Goal: Task Accomplishment & Management: Use online tool/utility

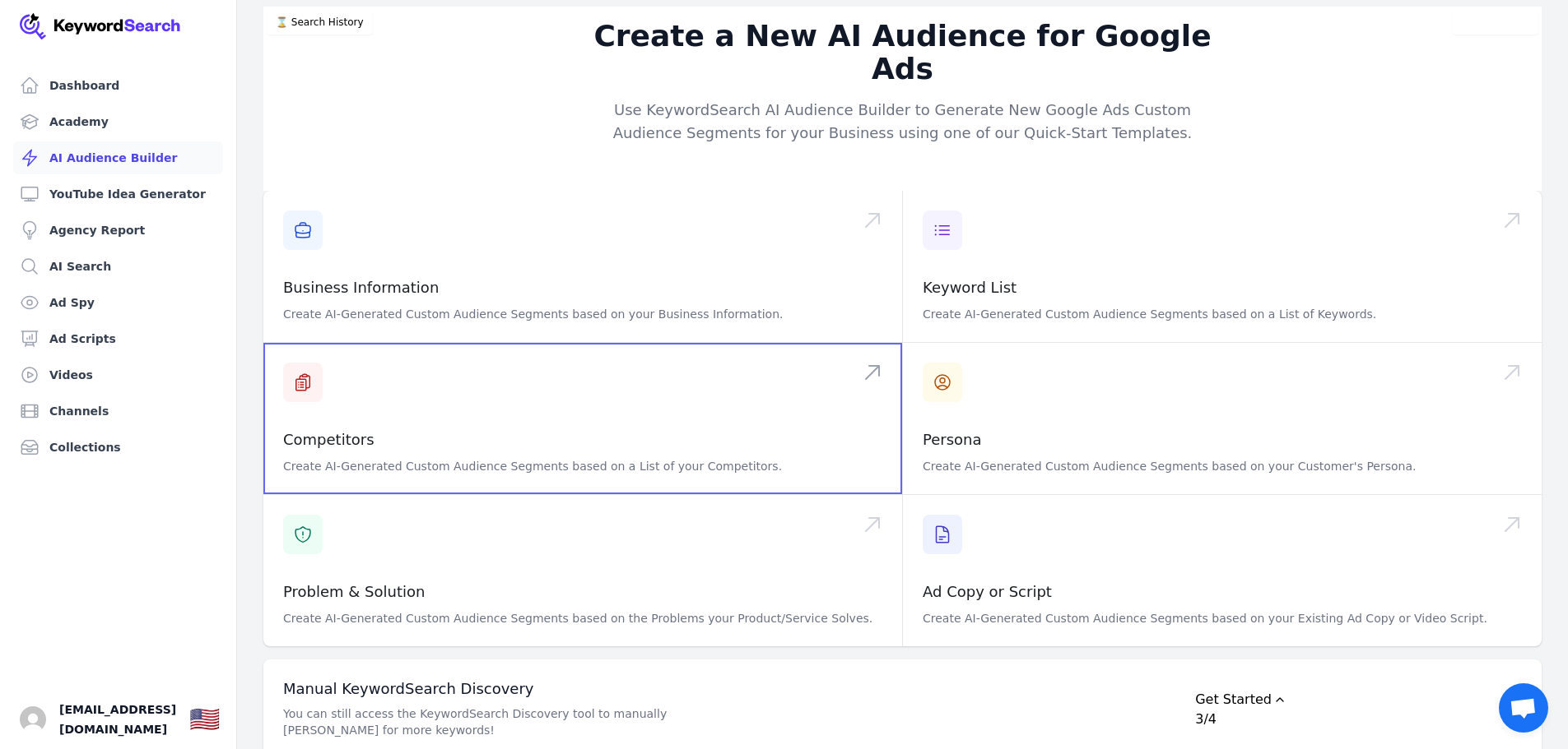
click at [887, 343] on span at bounding box center [582, 419] width 638 height 151
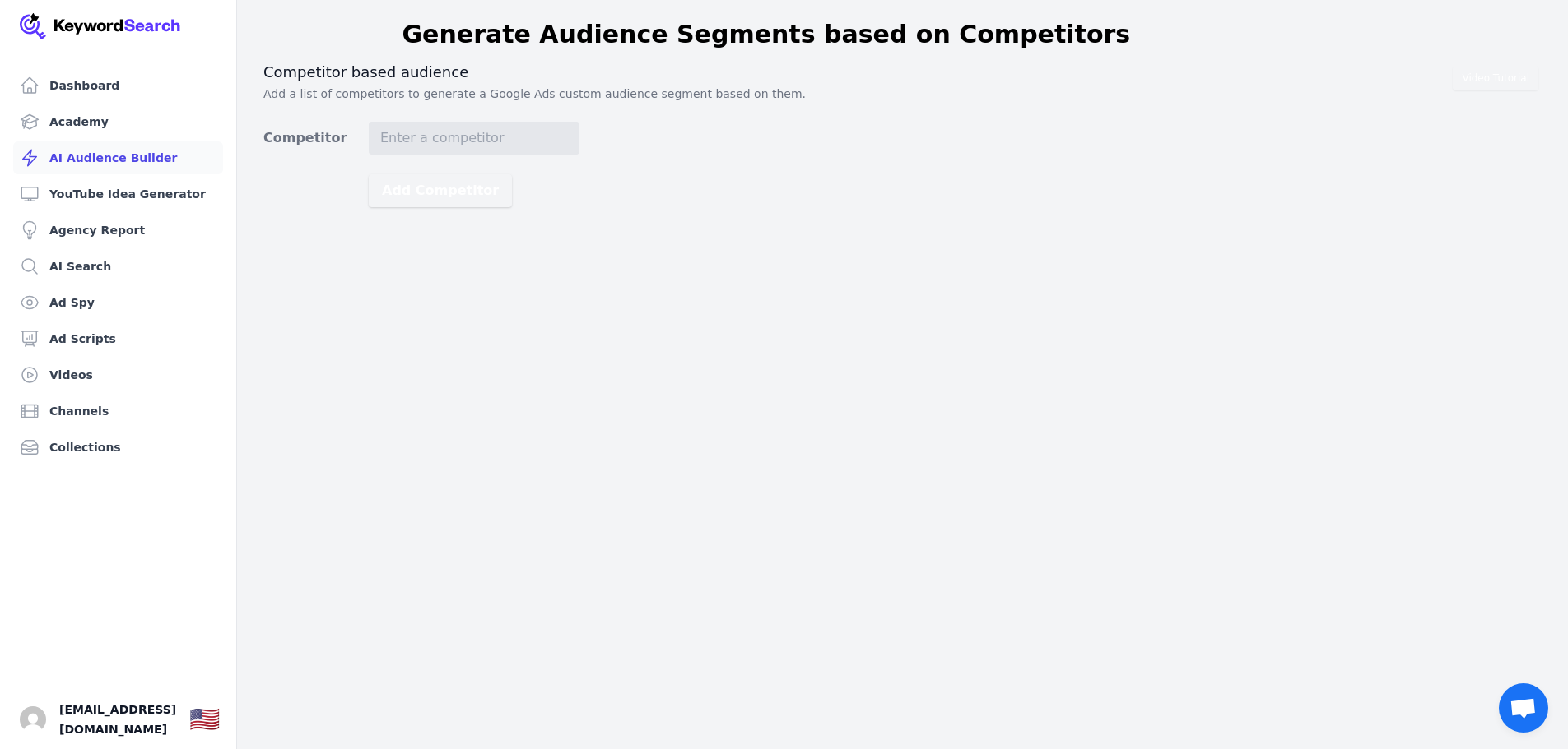
click at [87, 154] on link "AI Audience Builder" at bounding box center [117, 157] width 209 height 33
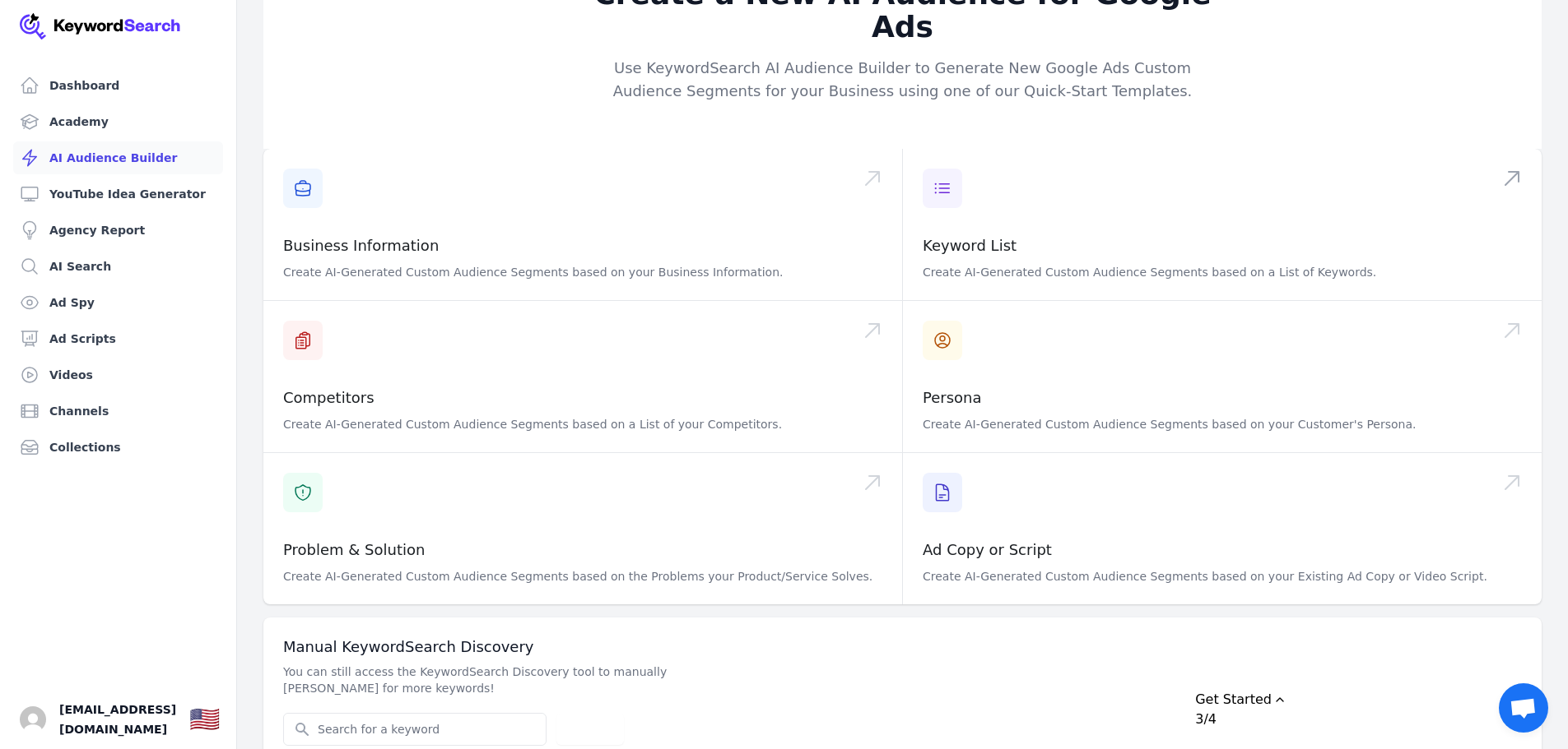
scroll to position [52, 0]
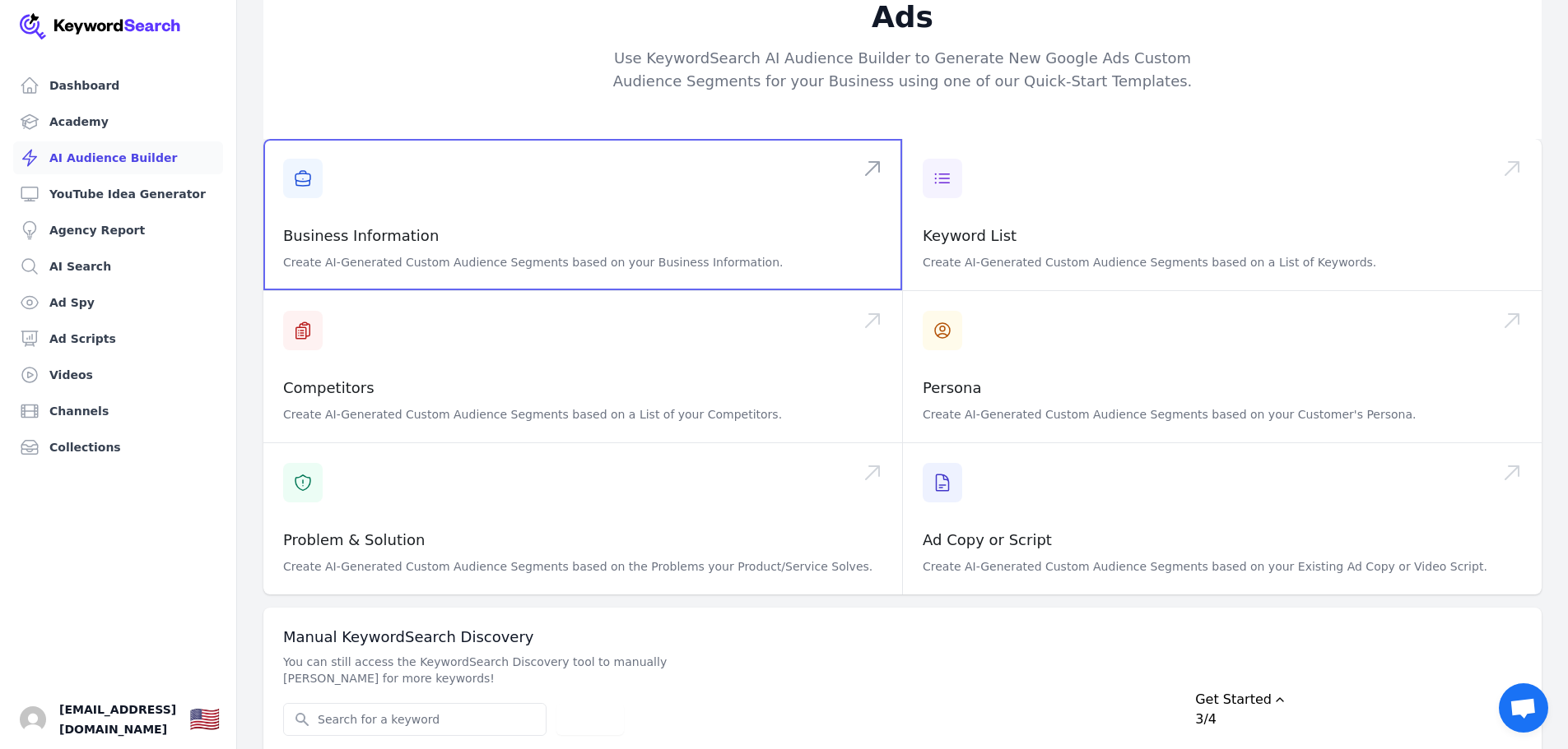
click at [373, 204] on span at bounding box center [582, 215] width 638 height 151
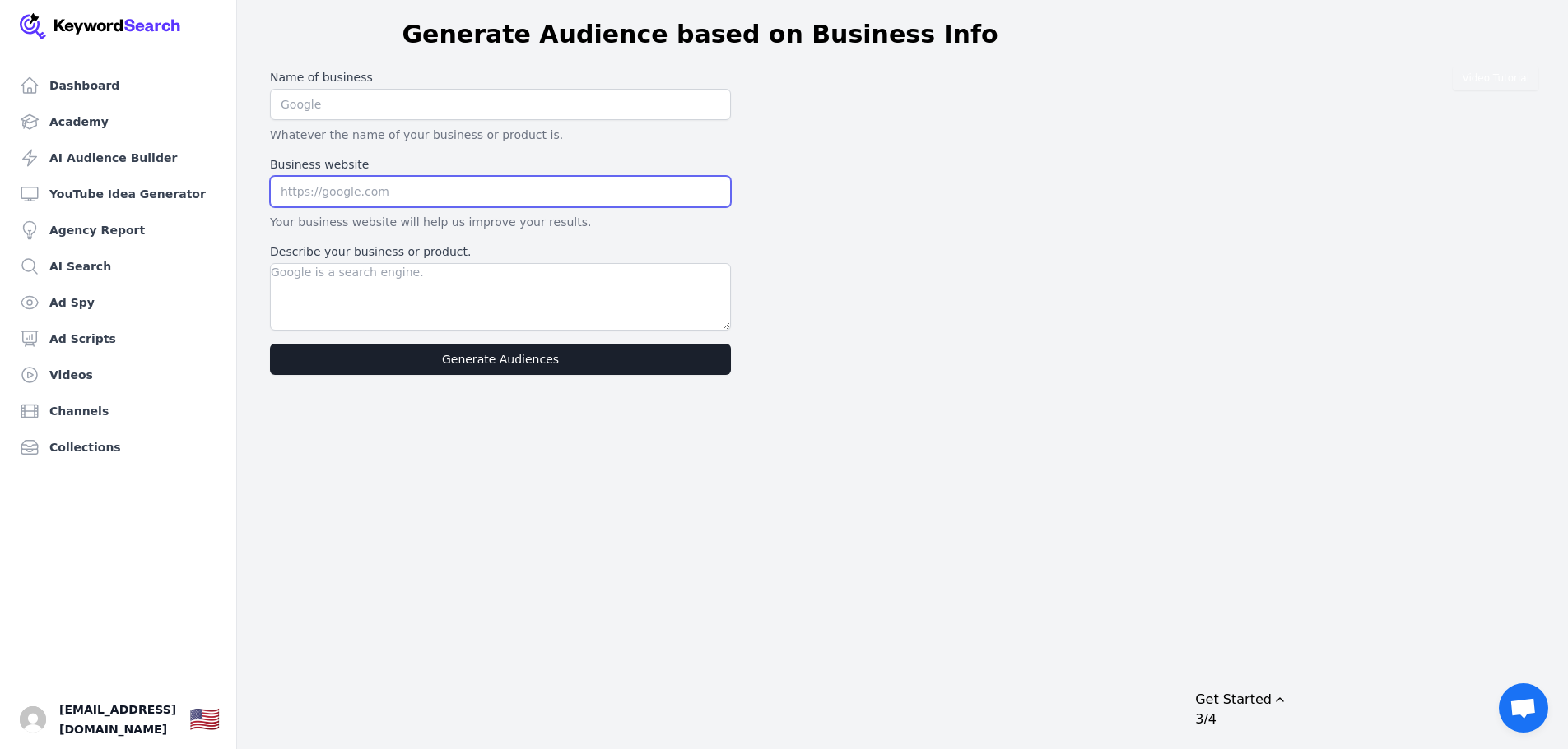
click at [352, 190] on input "text" at bounding box center [500, 191] width 461 height 31
paste input "https://firstpathedu.com/home"
type input "https://firstpathedu.com/home"
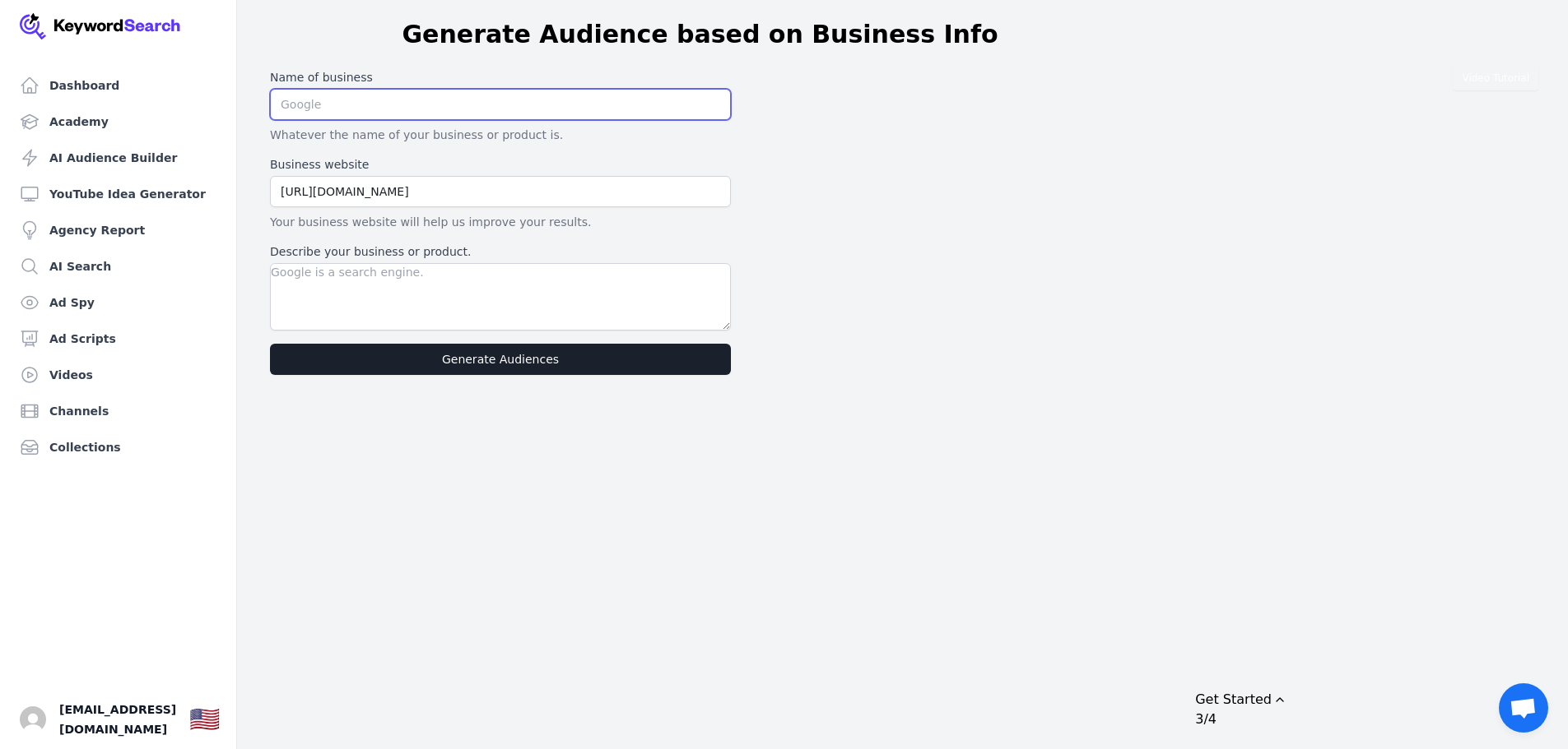
click at [431, 110] on input "text" at bounding box center [500, 105] width 461 height 31
type input "First Path Montessori"
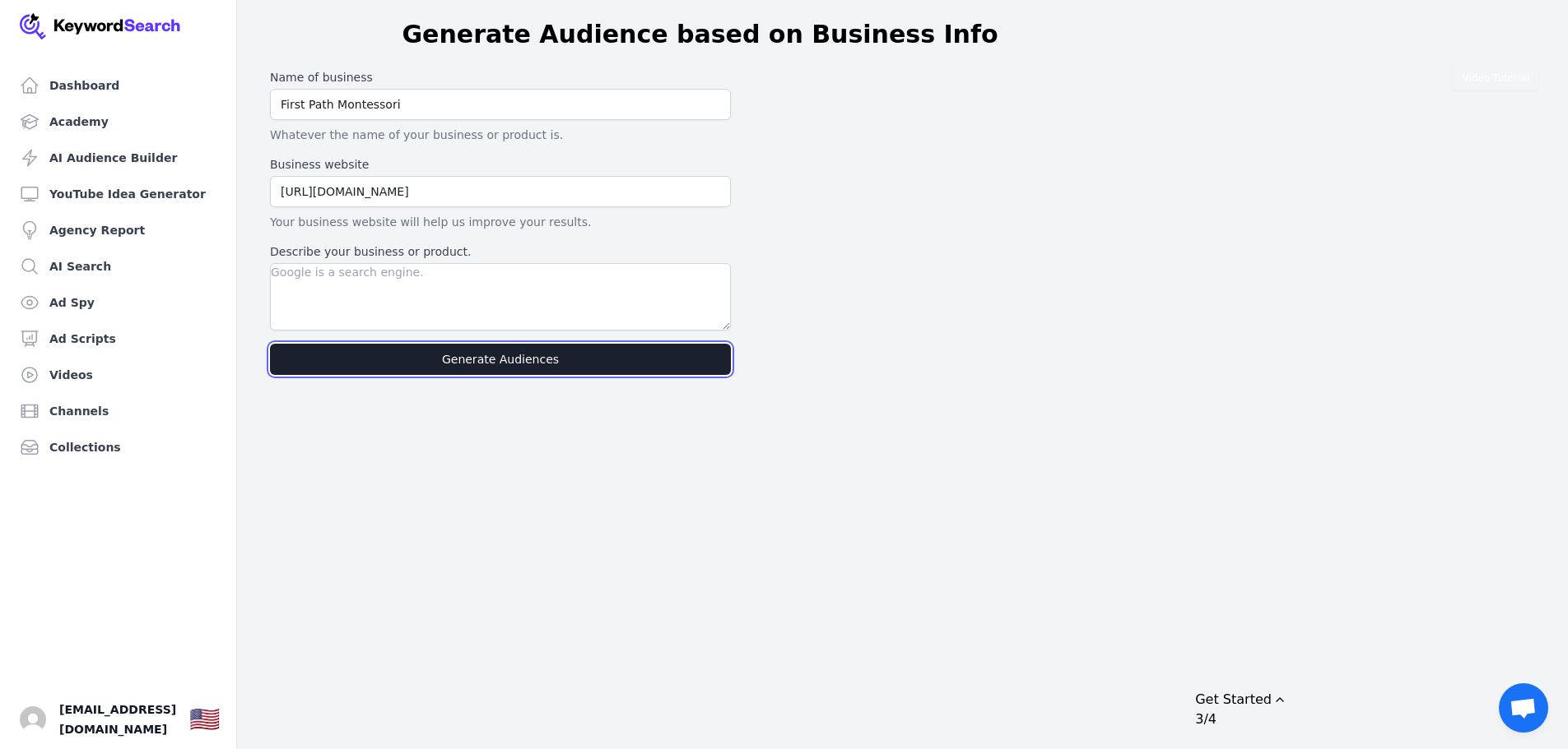
click at [544, 359] on button "Generate Audiences" at bounding box center [500, 359] width 461 height 31
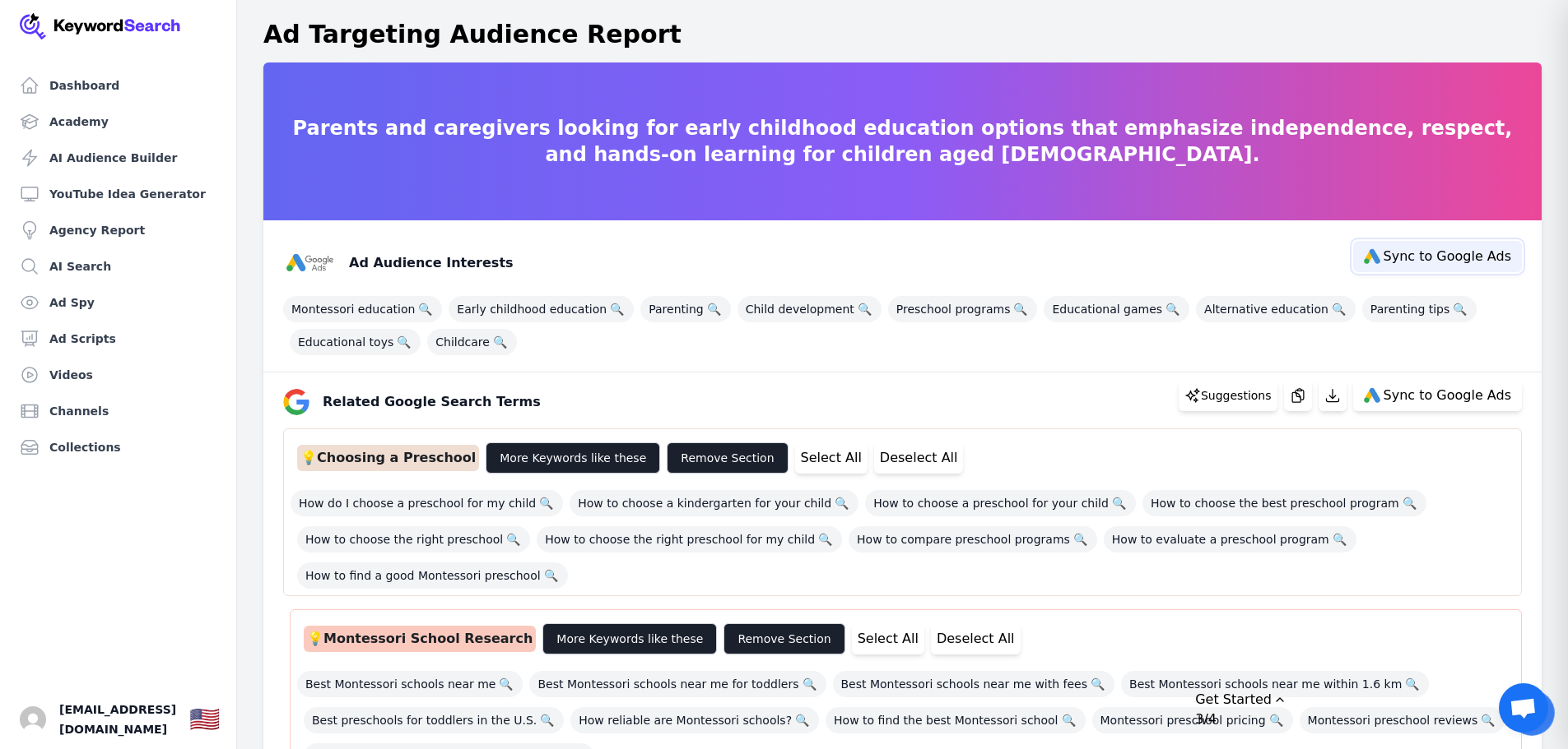
click at [1461, 263] on span "Sync to Google Ads" at bounding box center [1447, 257] width 127 height 13
click at [352, 313] on span "Montessori education 🔍" at bounding box center [362, 309] width 158 height 26
click at [513, 315] on span "Early childhood education 🔍" at bounding box center [541, 309] width 185 height 26
click at [640, 310] on span "Parenting 🔍" at bounding box center [685, 309] width 90 height 26
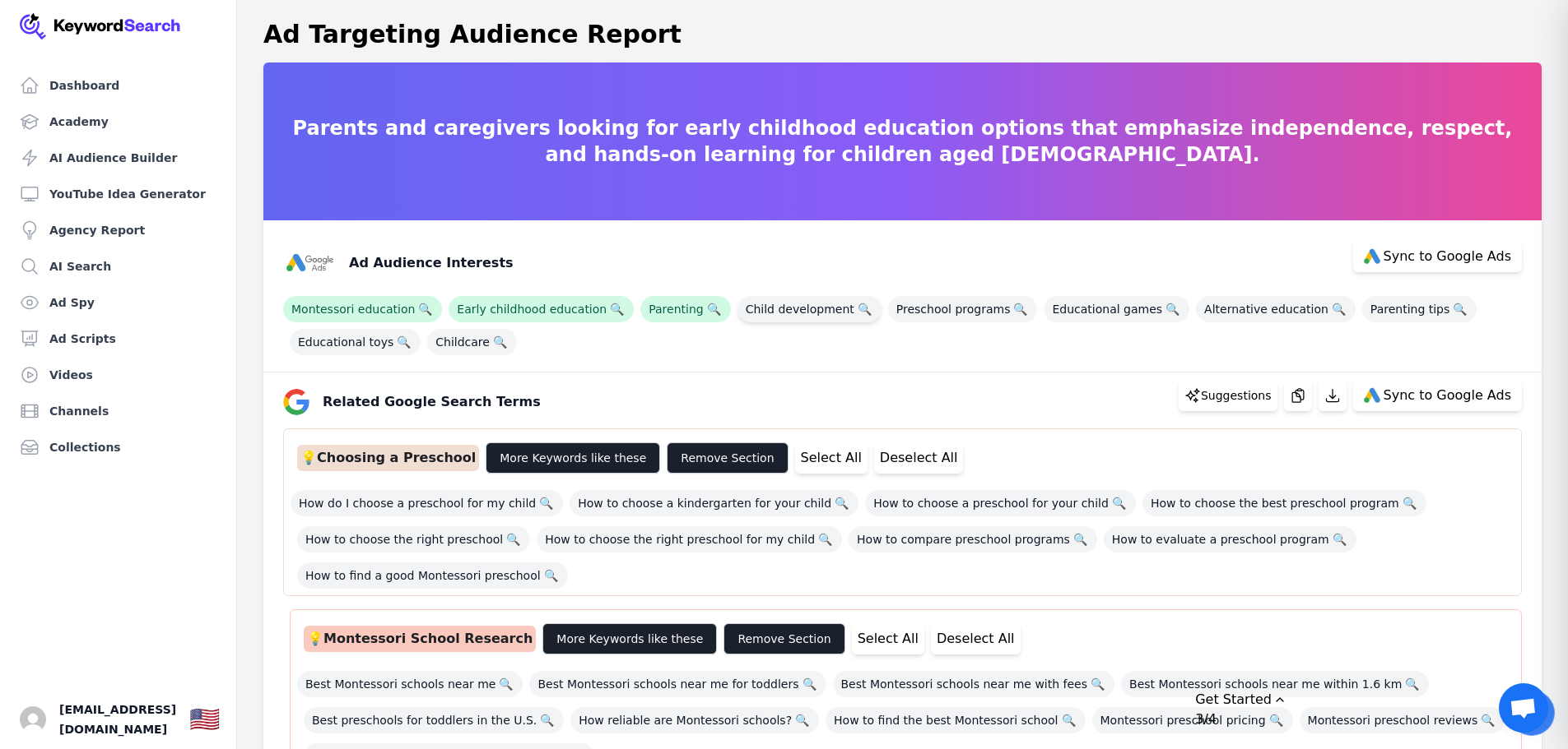
click at [748, 313] on span "Child development 🔍" at bounding box center [809, 309] width 144 height 26
click at [897, 305] on span "Preschool programs 🔍" at bounding box center [962, 309] width 149 height 26
click at [1044, 309] on span "Educational games 🔍" at bounding box center [1116, 309] width 146 height 26
click at [1198, 302] on span "Alternative education 🔍" at bounding box center [1275, 309] width 159 height 26
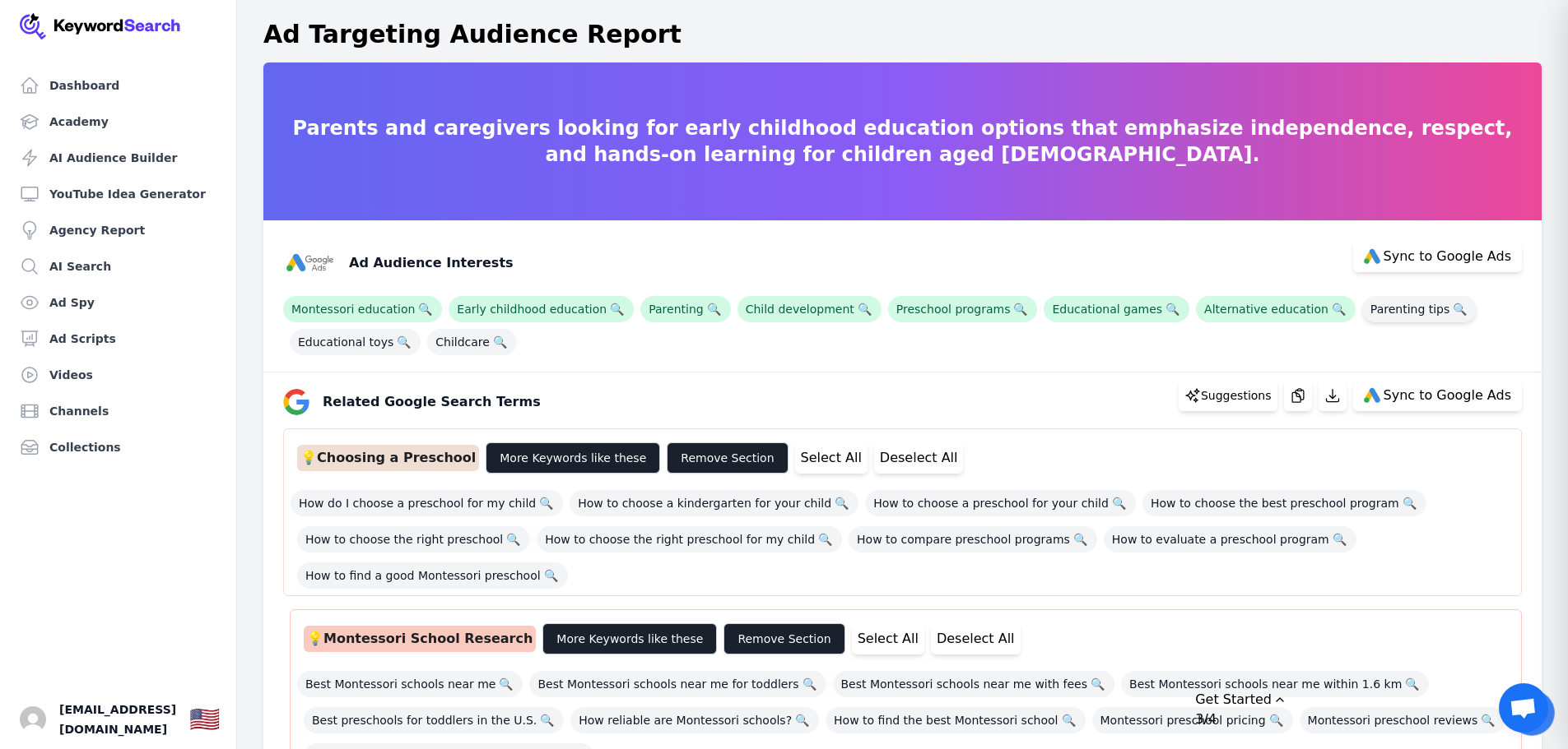
click at [1381, 315] on span "Parenting tips 🔍" at bounding box center [1420, 309] width 115 height 26
click at [335, 339] on span "Educational toys 🔍" at bounding box center [355, 342] width 131 height 26
click at [466, 341] on span "Childcare 🔍" at bounding box center [472, 342] width 90 height 26
click at [1446, 259] on span "Sync to Google Ads" at bounding box center [1447, 257] width 127 height 13
select select "interestsOrPurchaseIntentions"
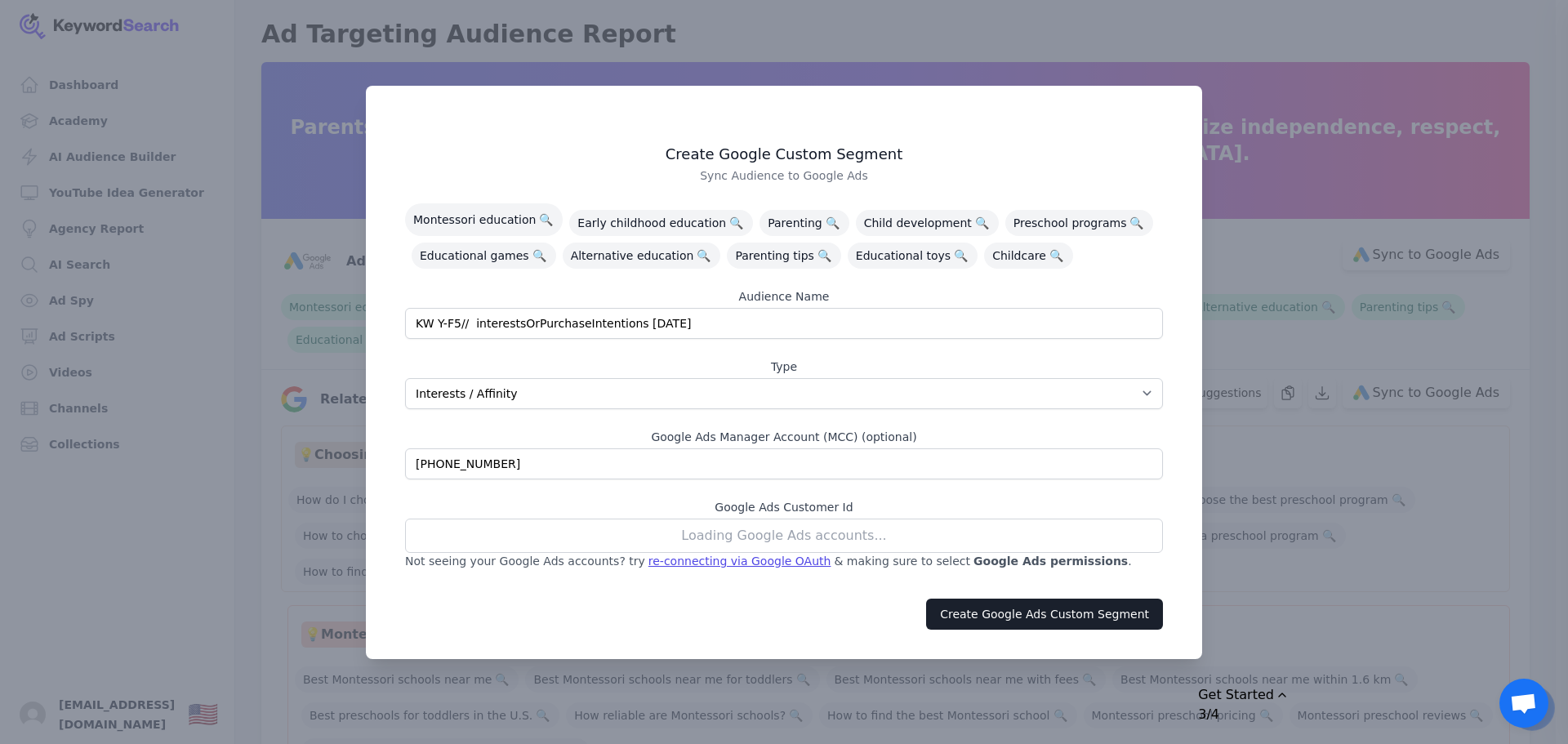
click at [785, 537] on div "Loading Google Ads accounts..." at bounding box center [784, 536] width 758 height 34
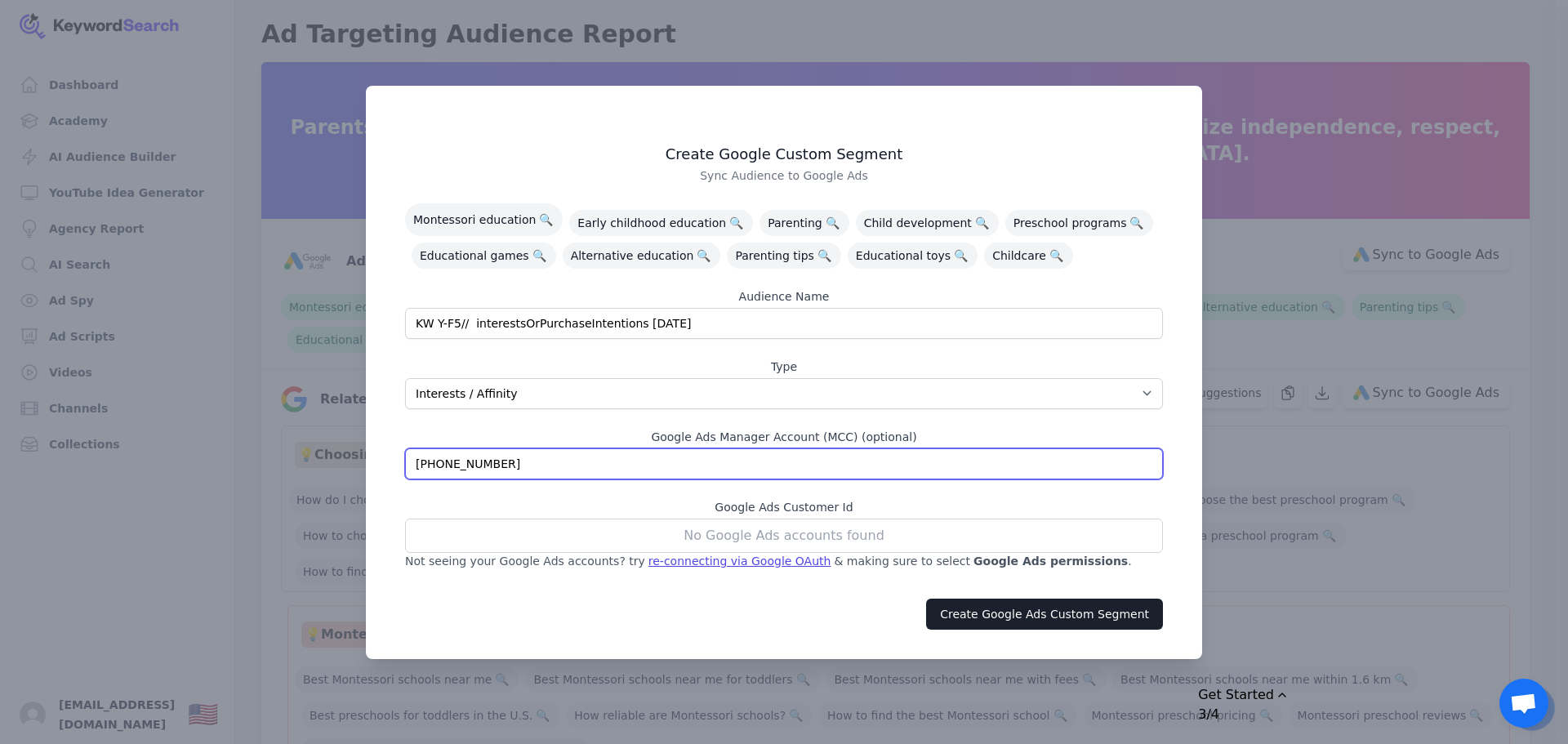
click at [507, 448] on input "[PHONE_NUMBER]" at bounding box center [784, 464] width 758 height 31
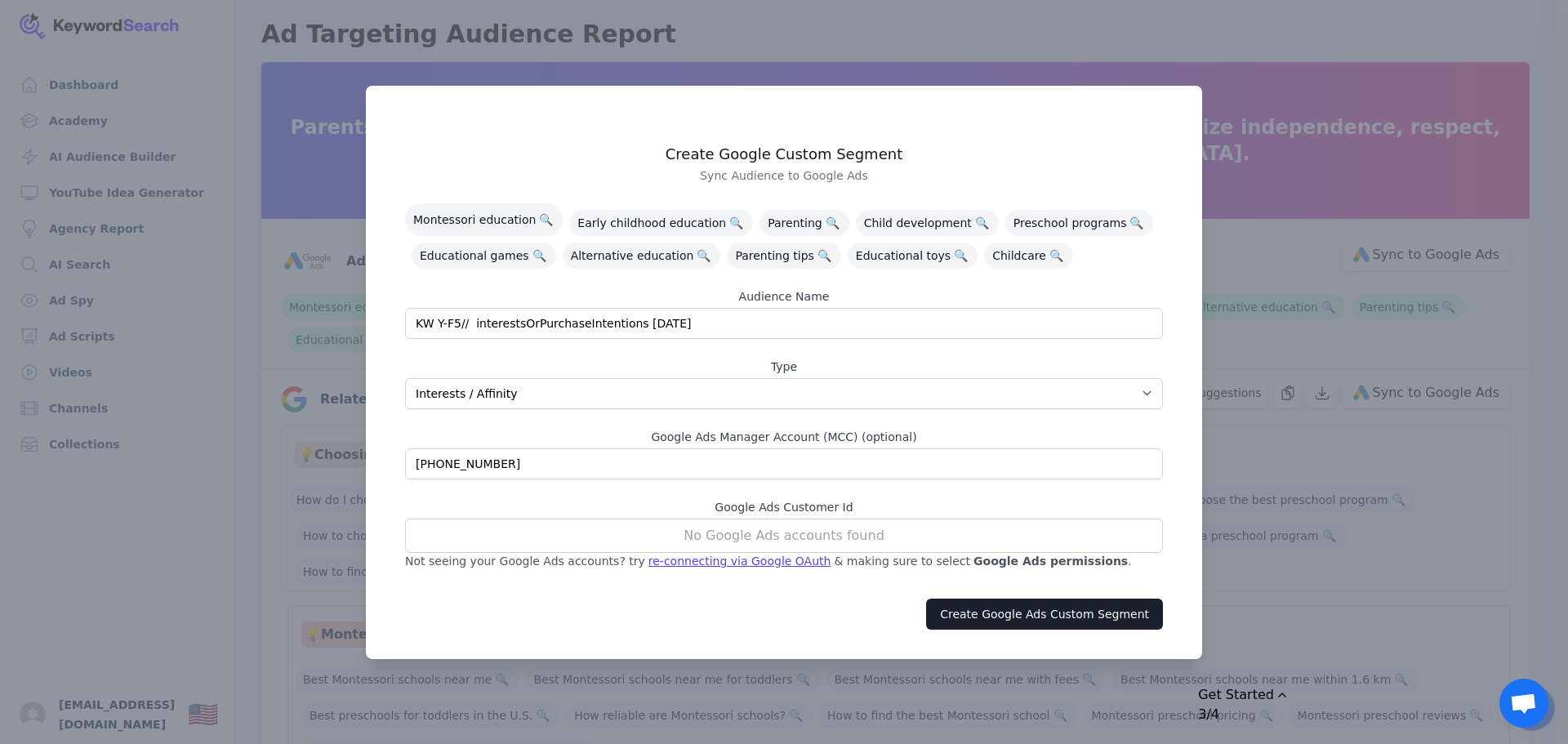
click at [688, 534] on div "No Google Ads accounts found" at bounding box center [784, 536] width 758 height 34
click at [709, 563] on div "re-connecting via Google OAuth" at bounding box center [740, 561] width 183 height 16
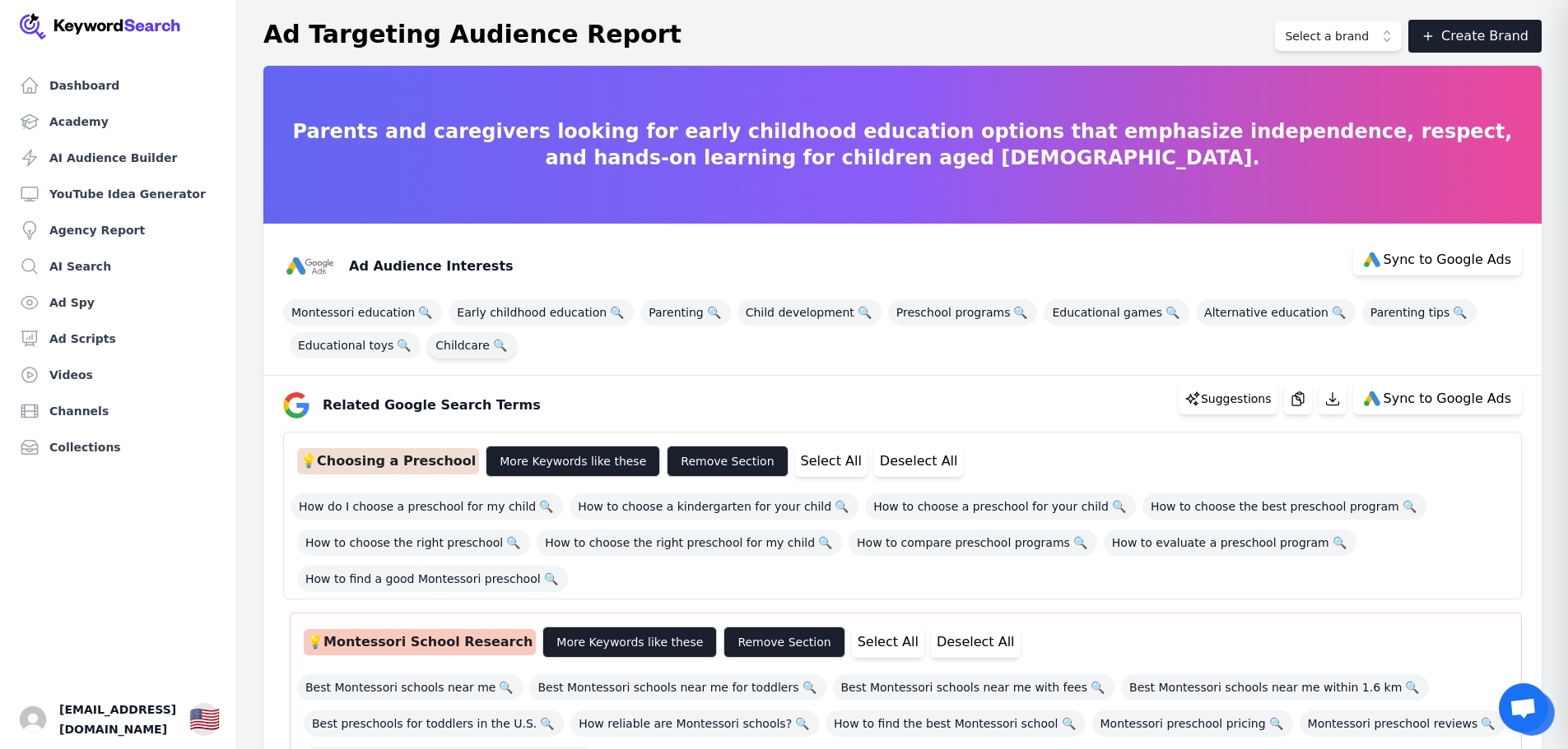
click at [345, 347] on span "Educational toys 🔍" at bounding box center [355, 345] width 131 height 26
click at [469, 347] on span "Childcare 🔍" at bounding box center [472, 345] width 90 height 26
click at [372, 311] on span "Montessori education 🔍" at bounding box center [362, 312] width 158 height 26
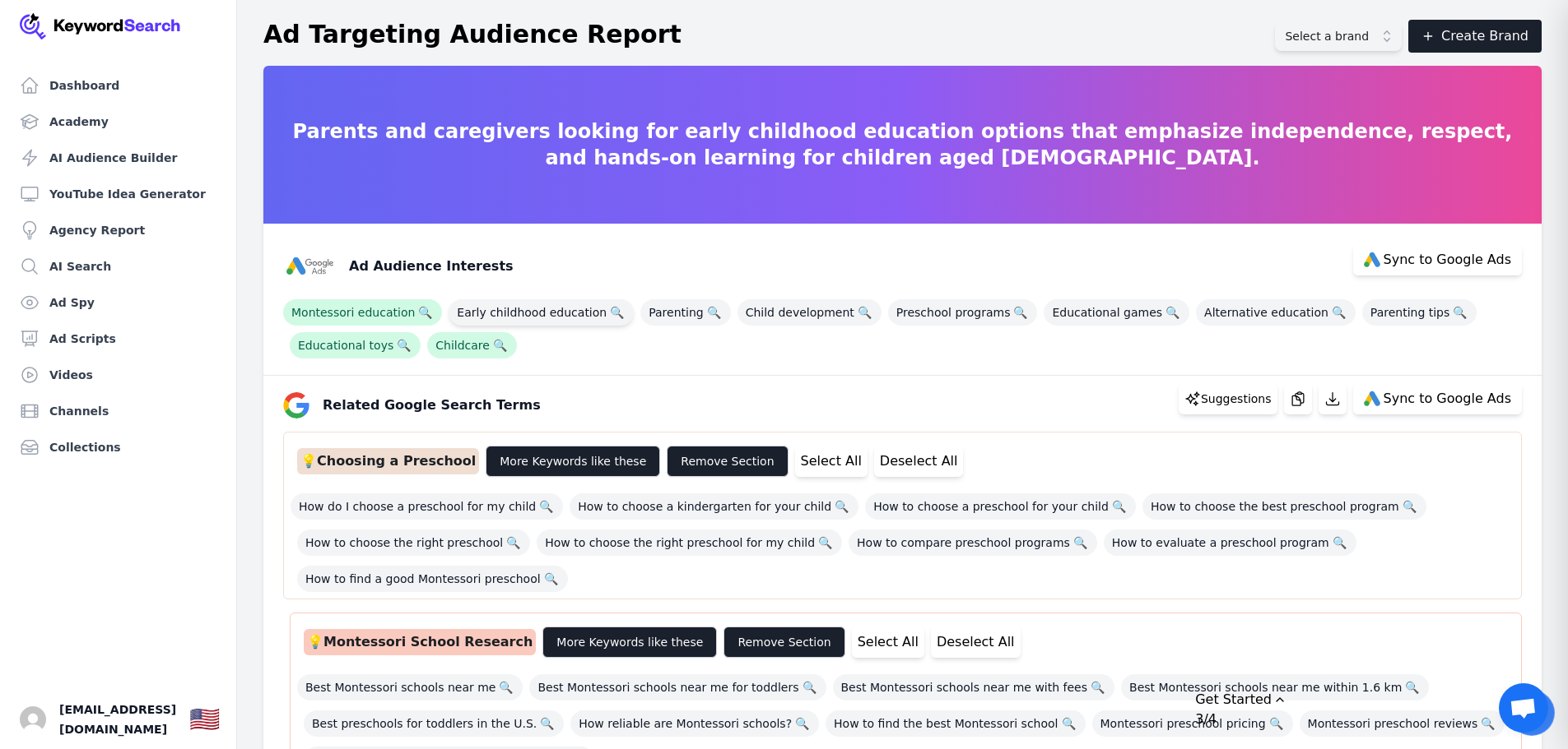
click at [508, 309] on span "Early childhood education 🔍" at bounding box center [541, 312] width 185 height 26
click at [663, 313] on span "Parenting 🔍" at bounding box center [685, 312] width 90 height 26
drag, startPoint x: 752, startPoint y: 314, endPoint x: 925, endPoint y: 311, distance: 173.0
click at [756, 314] on span "Child development 🔍" at bounding box center [809, 312] width 144 height 26
click at [925, 311] on span "Preschool programs 🔍" at bounding box center [962, 312] width 149 height 26
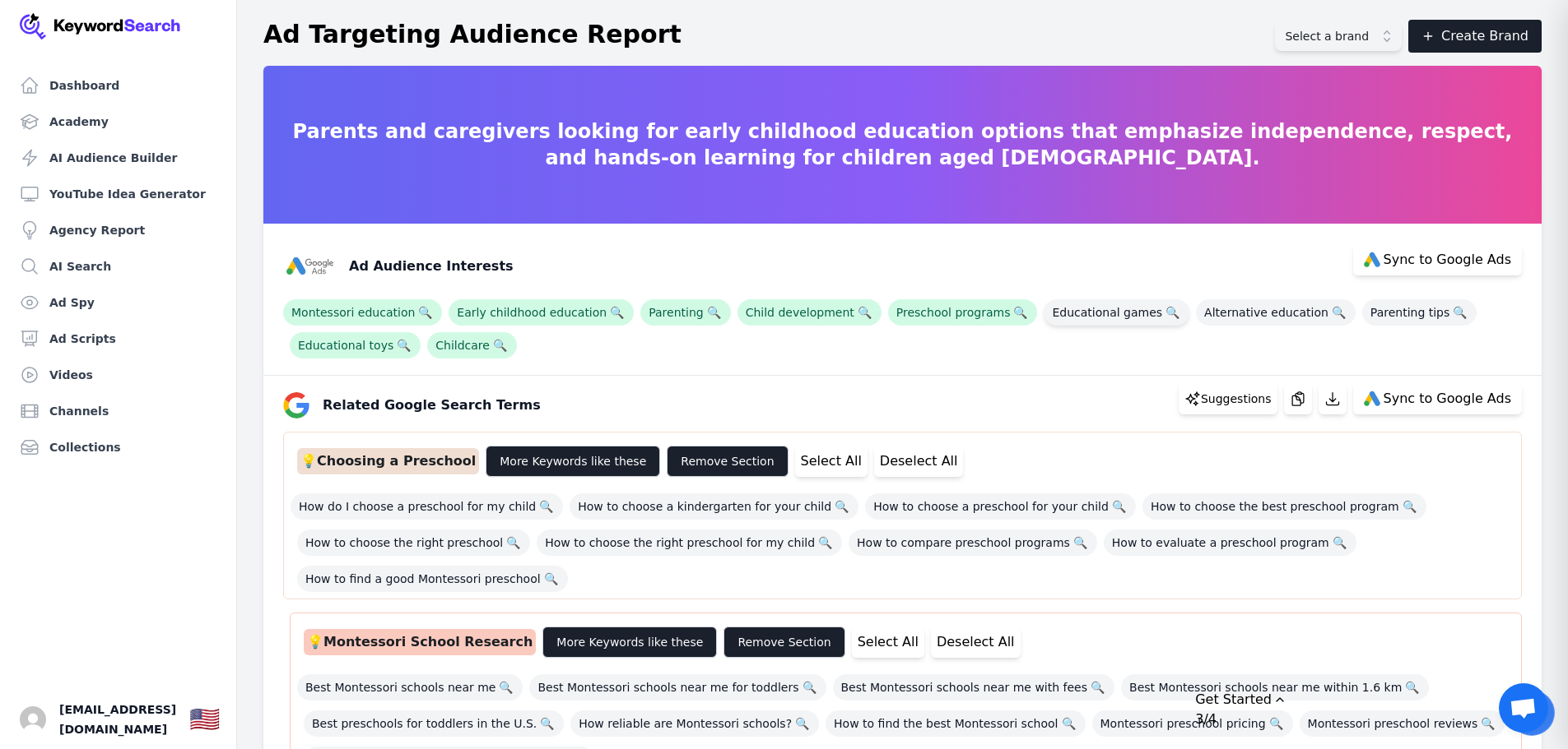
click at [1099, 311] on span "Educational games 🔍" at bounding box center [1116, 312] width 146 height 26
drag, startPoint x: 1229, startPoint y: 311, endPoint x: 1253, endPoint y: 311, distance: 24.0
click at [1230, 311] on span "Alternative education 🔍" at bounding box center [1275, 312] width 159 height 26
click at [1381, 313] on span "Parenting tips 🔍" at bounding box center [1420, 312] width 115 height 26
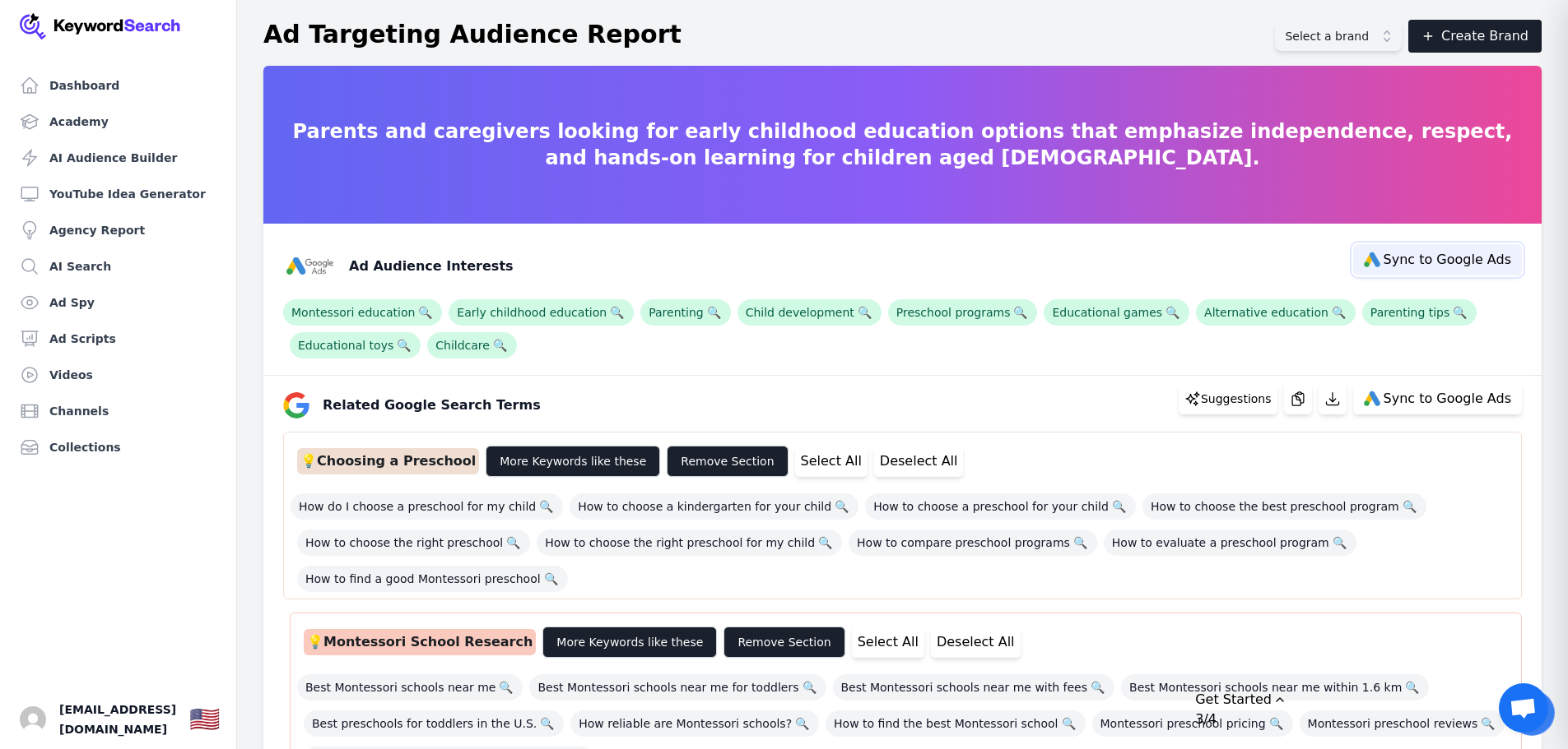
click at [1430, 261] on span "Sync to Google Ads" at bounding box center [1447, 259] width 127 height 13
select select "interestsOrPurchaseIntentions"
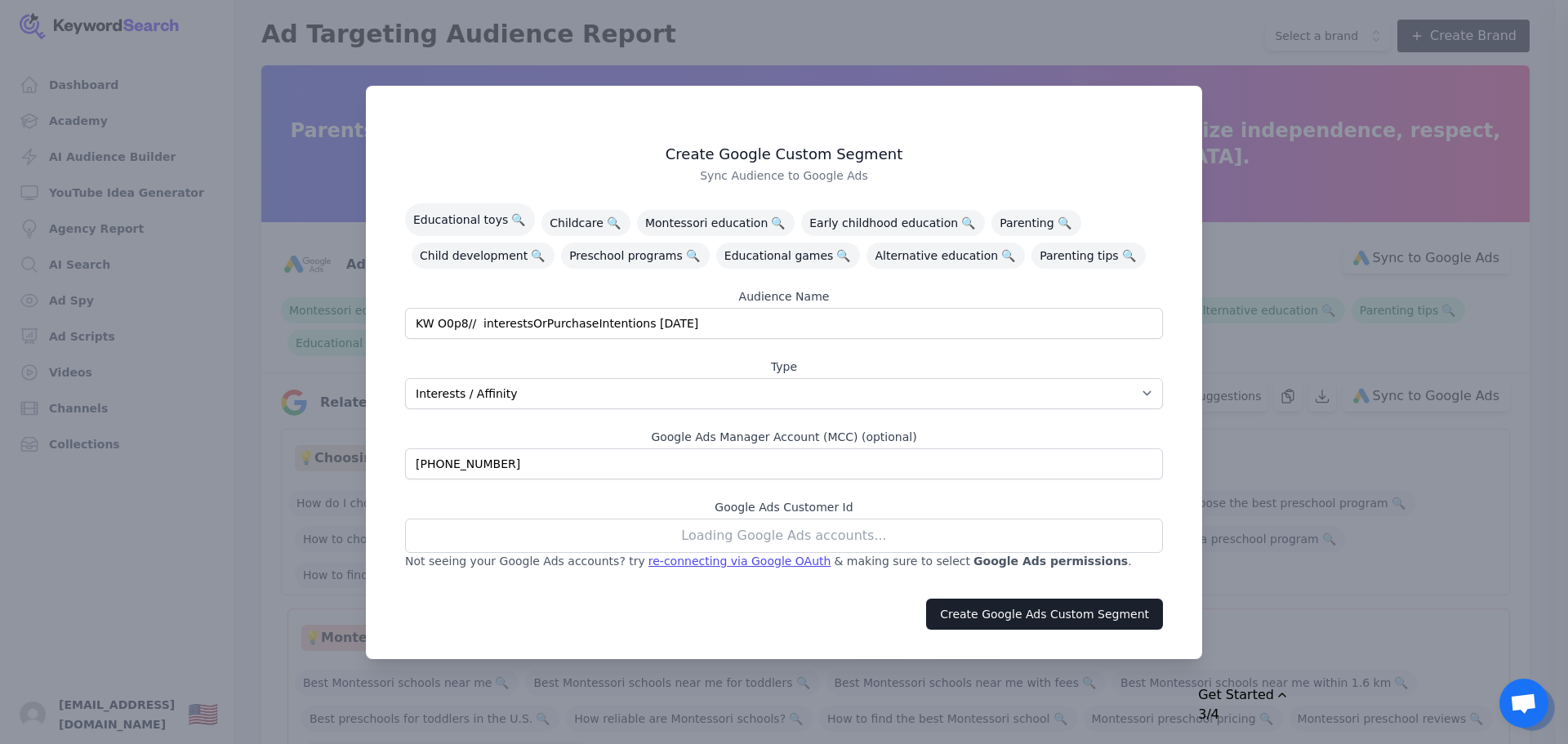
click at [802, 542] on div "Loading Google Ads accounts..." at bounding box center [784, 536] width 758 height 34
click at [445, 534] on div "Loading Google Ads accounts..." at bounding box center [784, 536] width 758 height 34
click at [775, 526] on div "No Google Ads accounts found" at bounding box center [784, 536] width 758 height 34
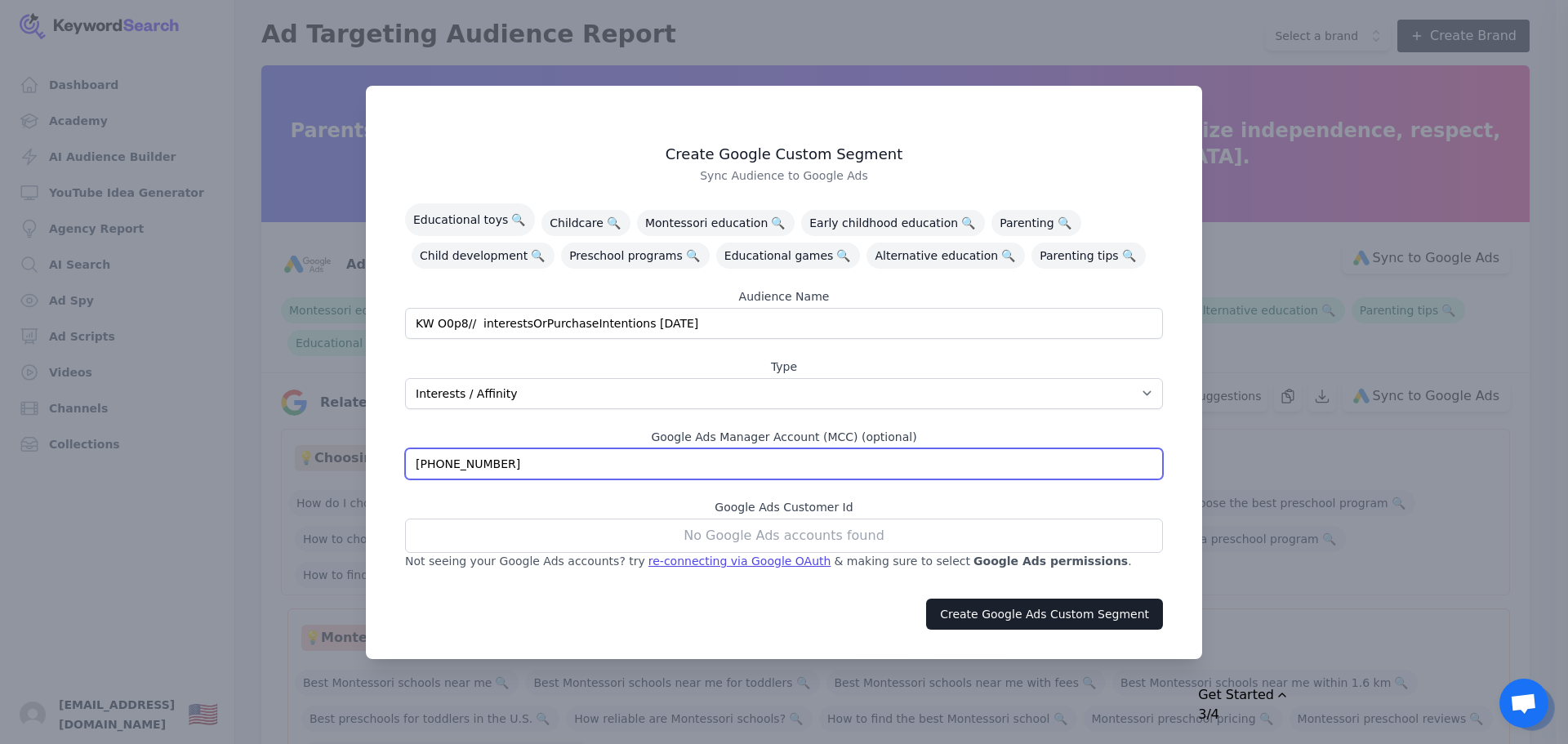
drag, startPoint x: 549, startPoint y: 447, endPoint x: 382, endPoint y: 452, distance: 167.1
click at [385, 452] on div "Create Google Custom Segment Sync Audience to Google Ads Educational toys 🔍 Chi…" at bounding box center [784, 372] width 836 height 573
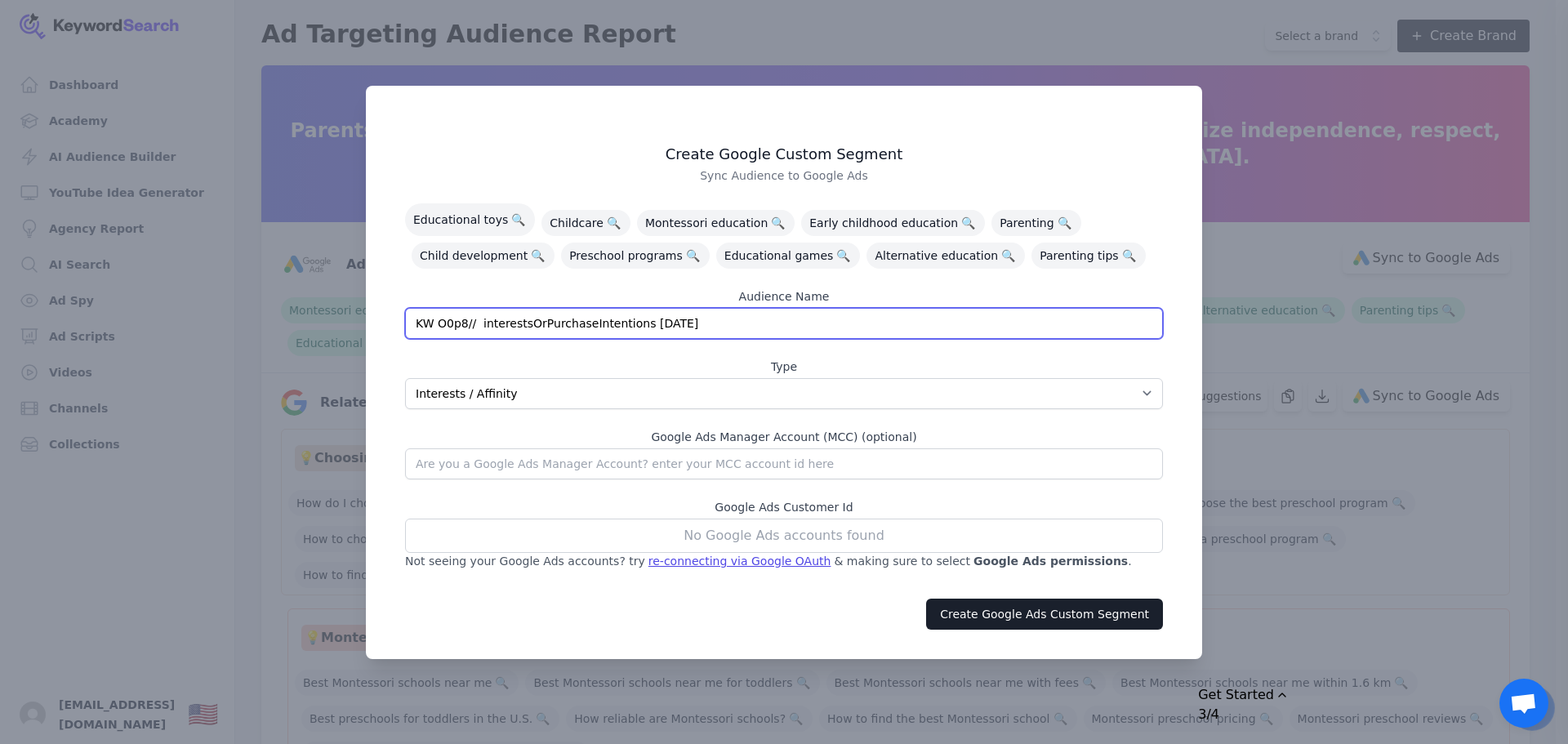
scroll to position [92021, 0]
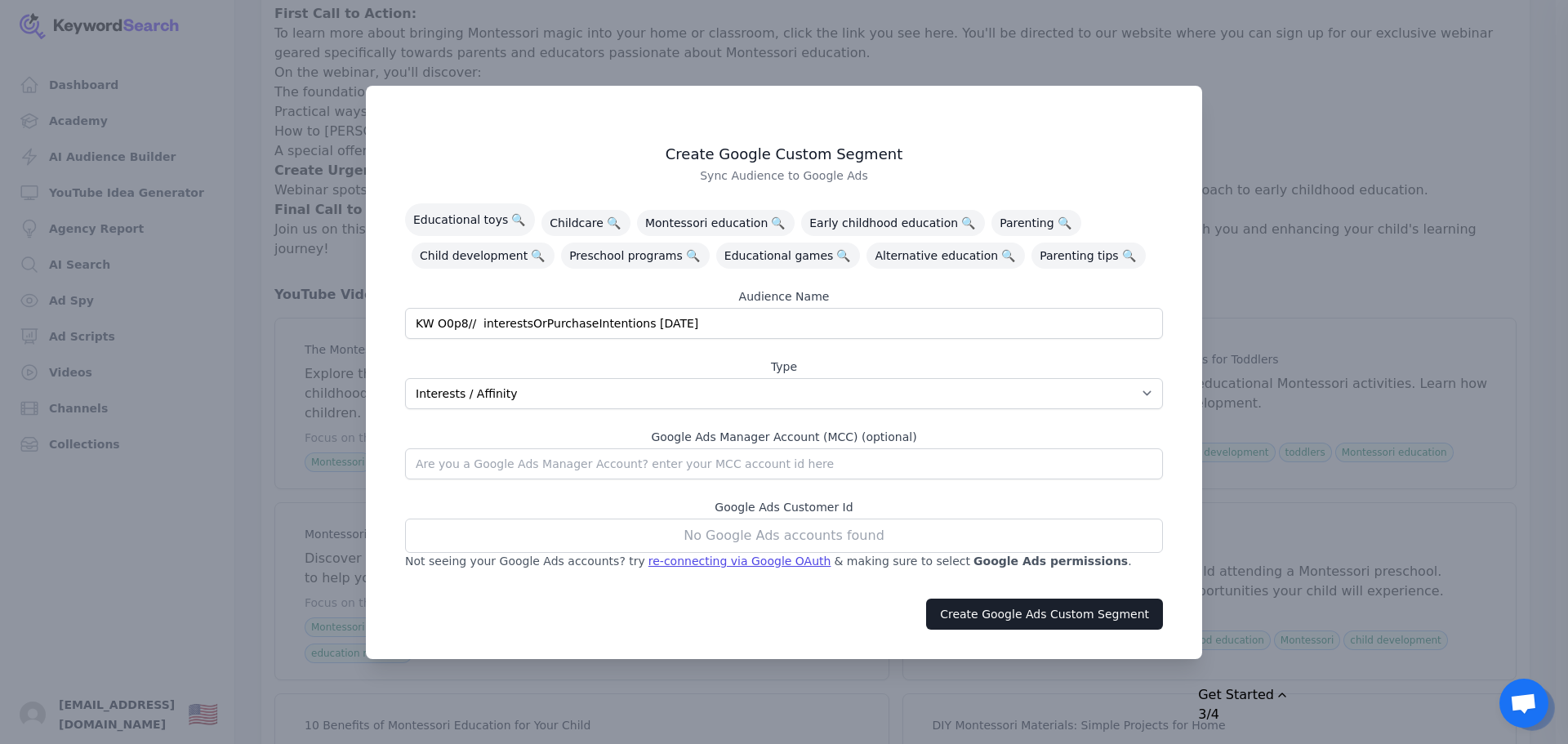
click at [860, 539] on div "No Google Ads accounts found" at bounding box center [784, 536] width 758 height 34
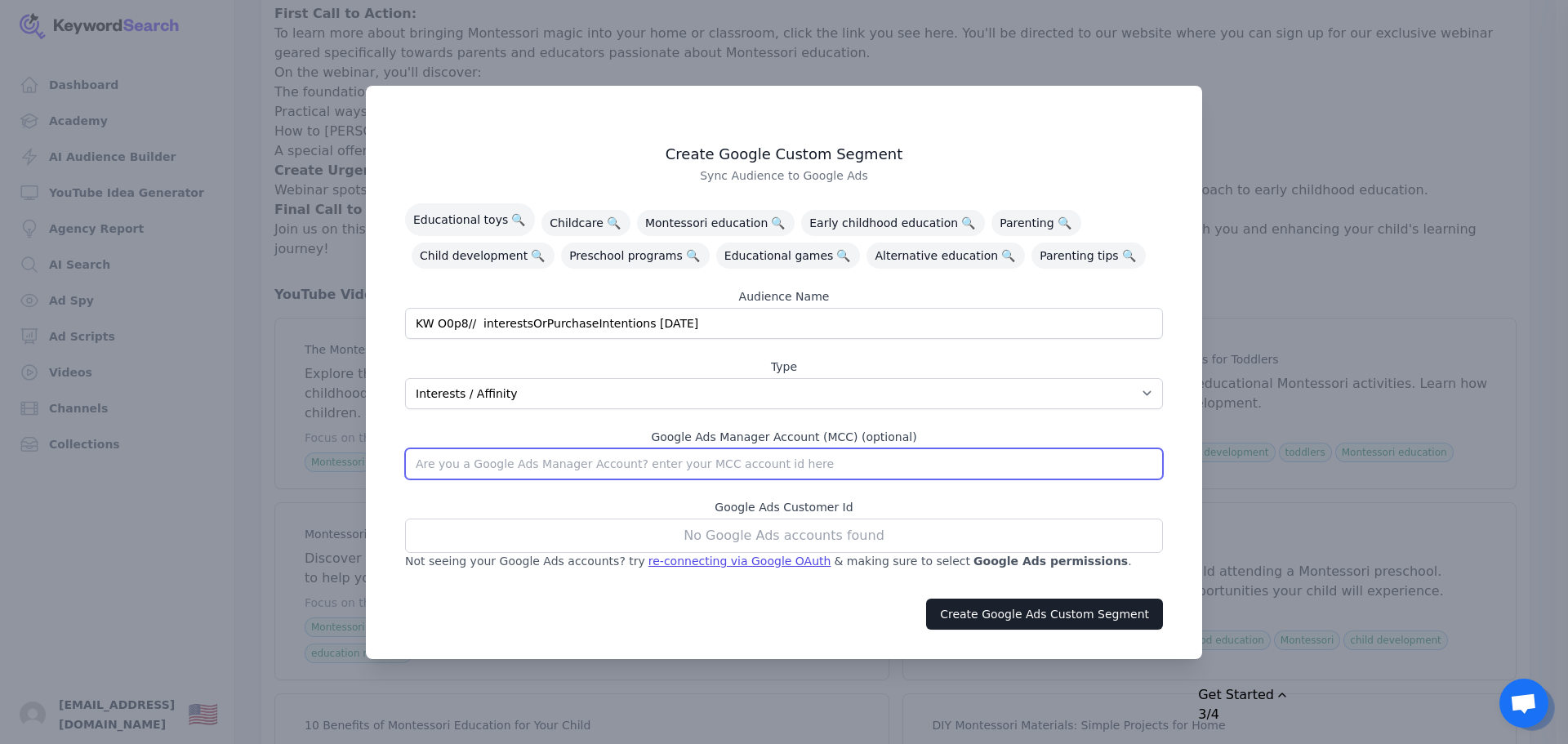
click at [808, 461] on input "text" at bounding box center [784, 464] width 758 height 31
type input "[PHONE_NUMBER]"
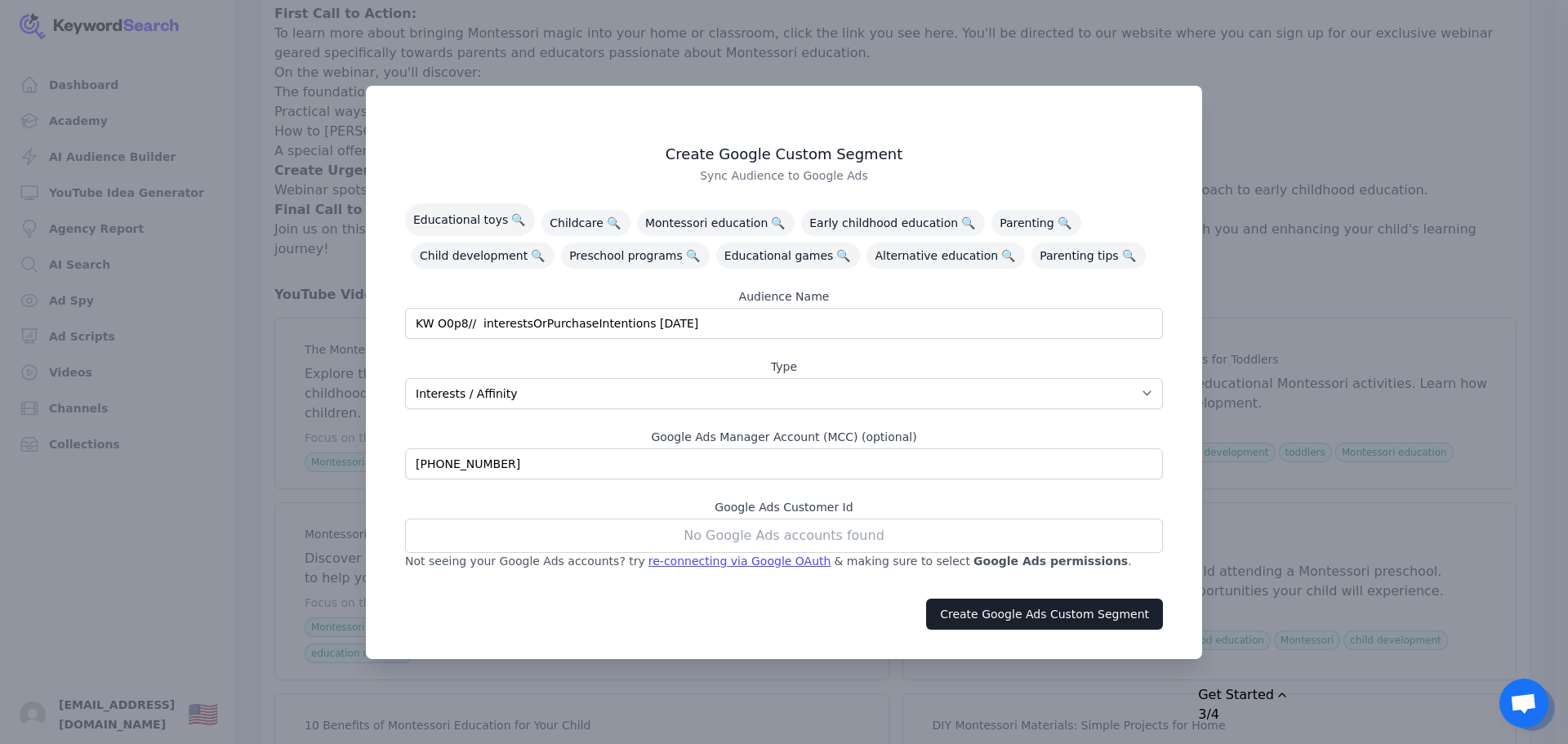
click at [734, 560] on div "re-connecting via Google OAuth" at bounding box center [740, 561] width 183 height 16
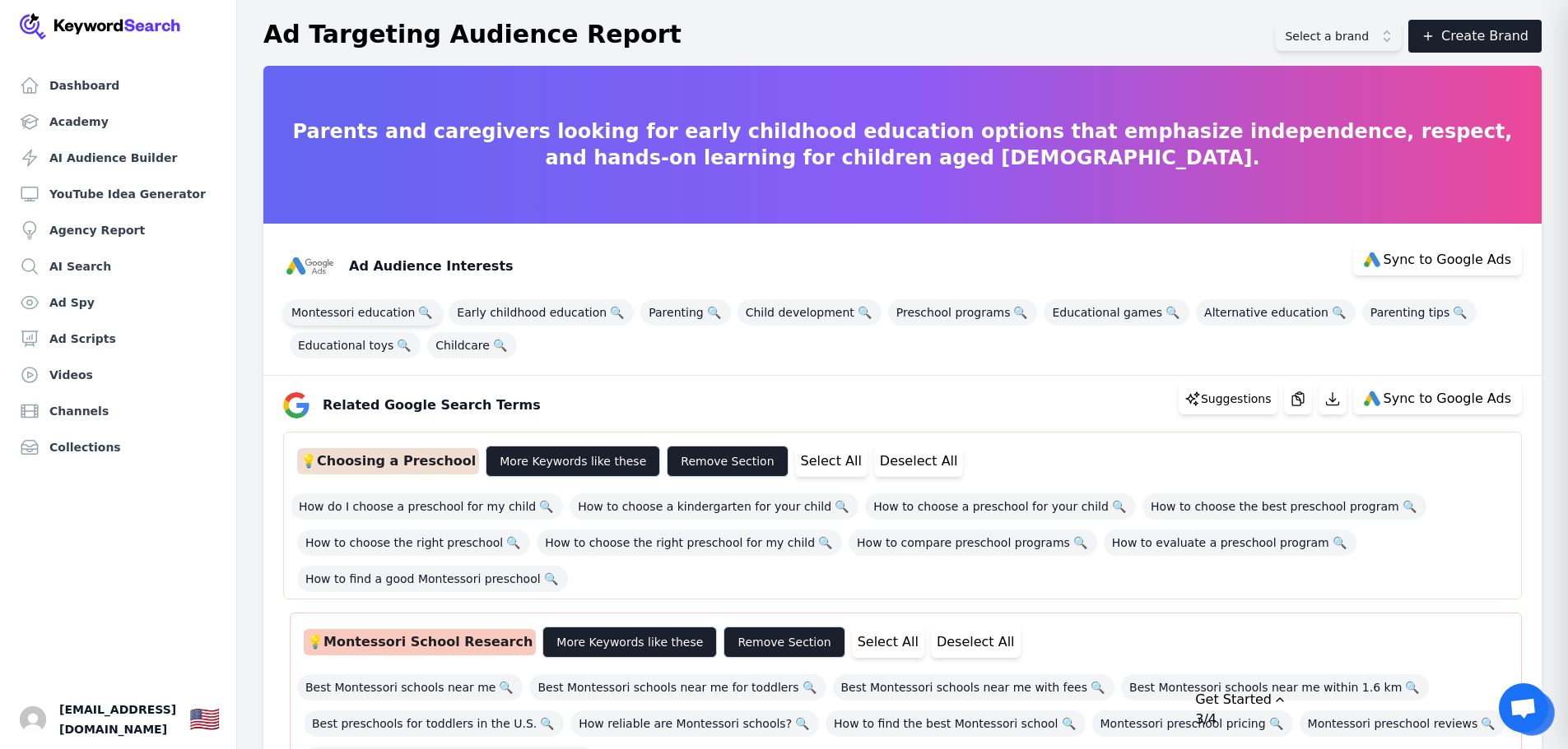
click at [363, 320] on span "Montessori education 🔍" at bounding box center [362, 312] width 158 height 26
click at [357, 339] on span "Educational toys 🔍" at bounding box center [355, 345] width 131 height 26
click at [450, 340] on span "Childcare 🔍" at bounding box center [472, 345] width 90 height 26
drag, startPoint x: 526, startPoint y: 313, endPoint x: 678, endPoint y: 319, distance: 152.1
click at [528, 312] on span "Early childhood education 🔍" at bounding box center [541, 312] width 185 height 26
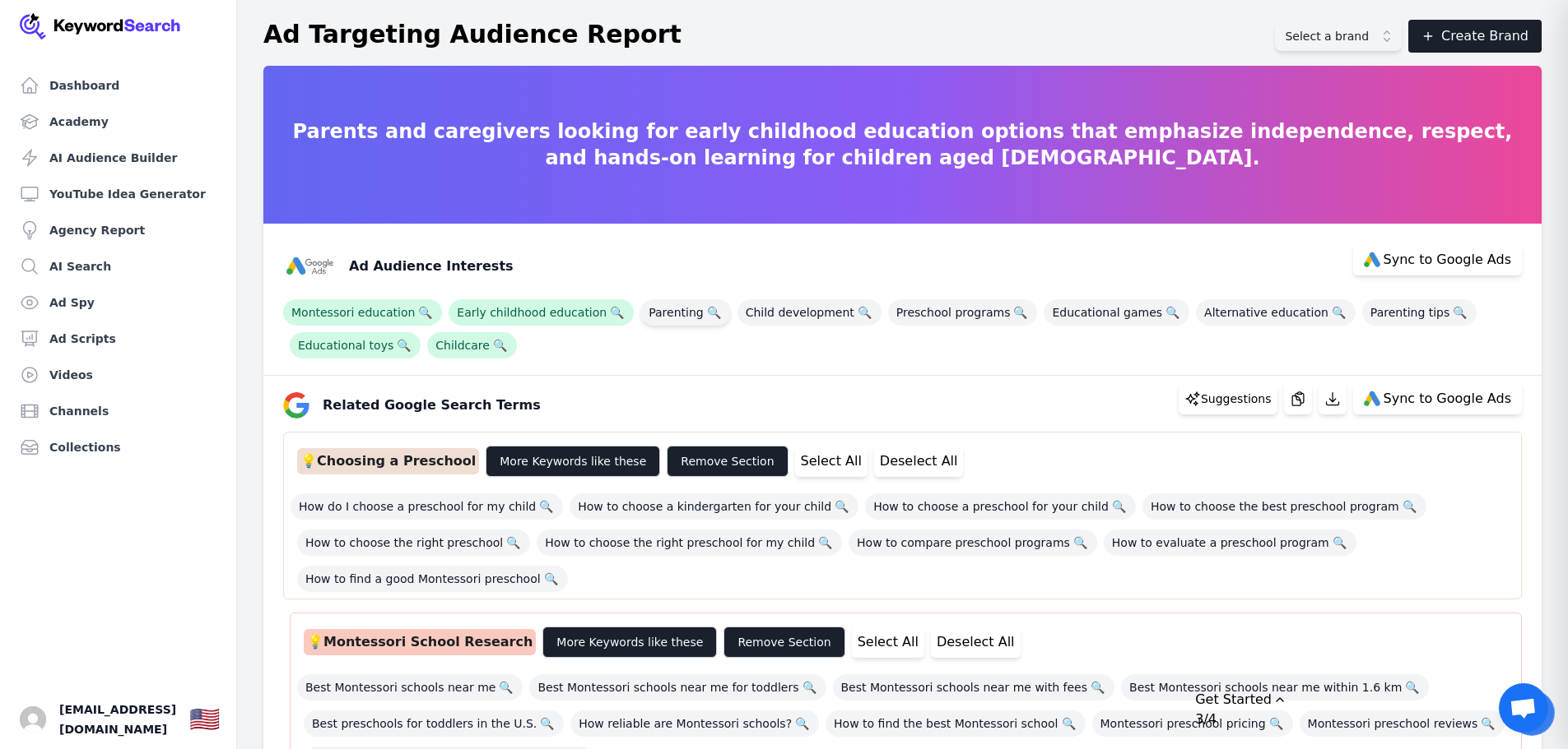
click at [678, 319] on span "Parenting 🔍" at bounding box center [685, 312] width 90 height 26
click at [775, 319] on span "Child development 🔍" at bounding box center [809, 312] width 144 height 26
click at [948, 313] on span "Preschool programs 🔍" at bounding box center [962, 312] width 149 height 26
click at [1045, 313] on span "Educational games 🔍" at bounding box center [1116, 312] width 146 height 26
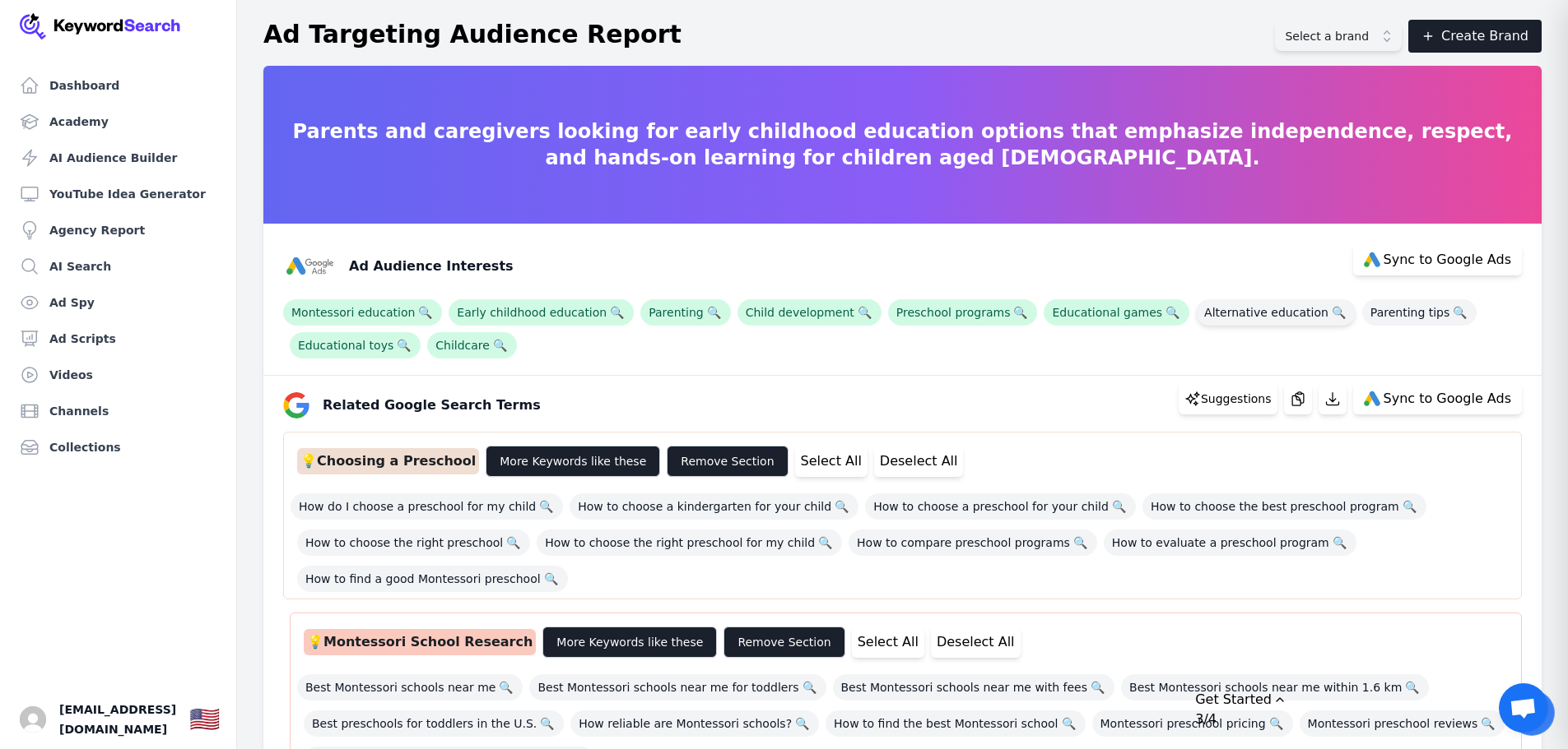
drag, startPoint x: 1241, startPoint y: 314, endPoint x: 1260, endPoint y: 313, distance: 19.0
click at [1242, 313] on span "Alternative education 🔍" at bounding box center [1275, 312] width 159 height 26
drag, startPoint x: 1349, startPoint y: 310, endPoint x: 1365, endPoint y: 304, distance: 17.1
click at [1362, 309] on span "Parenting tips 🔍" at bounding box center [1420, 312] width 115 height 26
click at [1405, 264] on span "Sync to Google Ads" at bounding box center [1447, 259] width 127 height 13
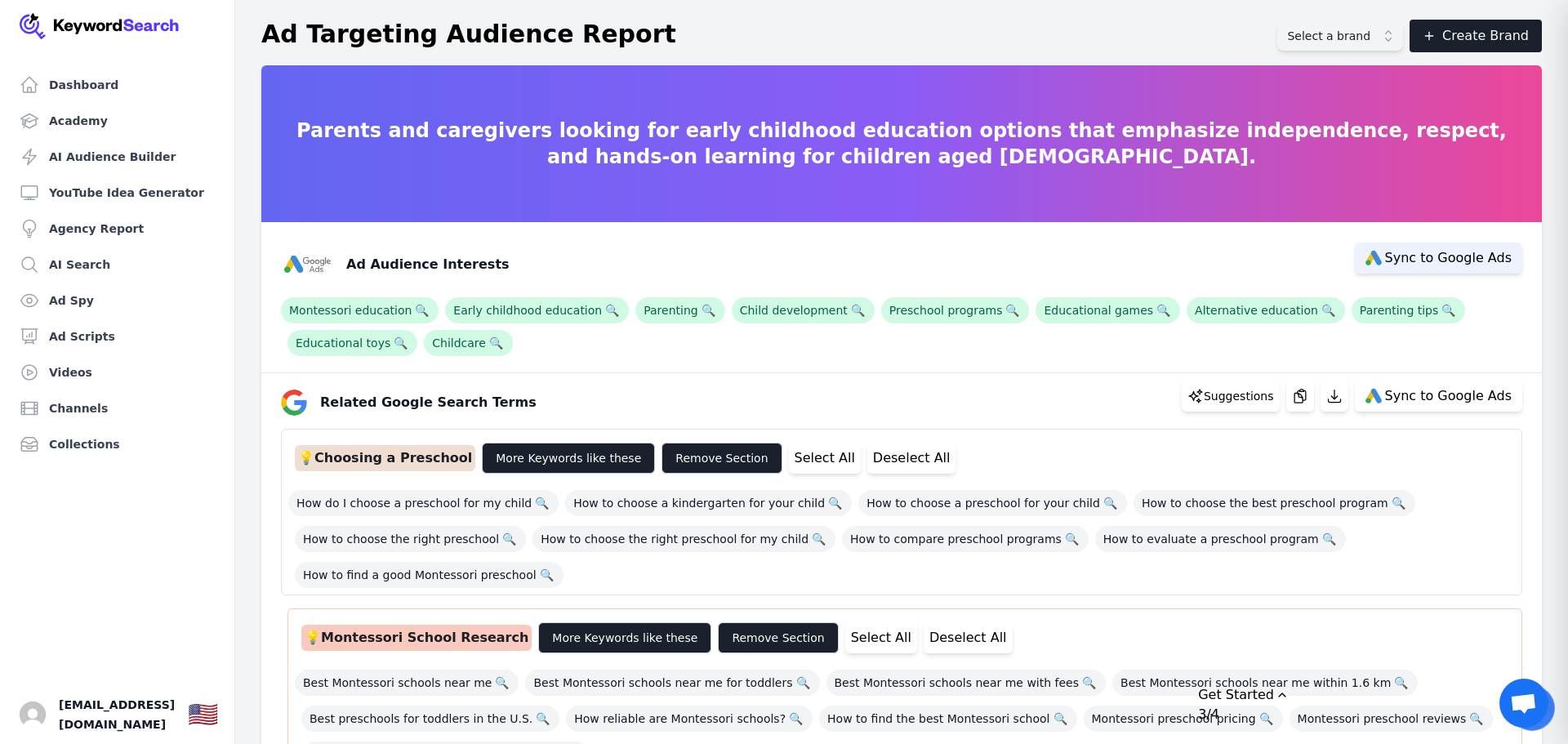
select select "interestsOrPurchaseIntentions"
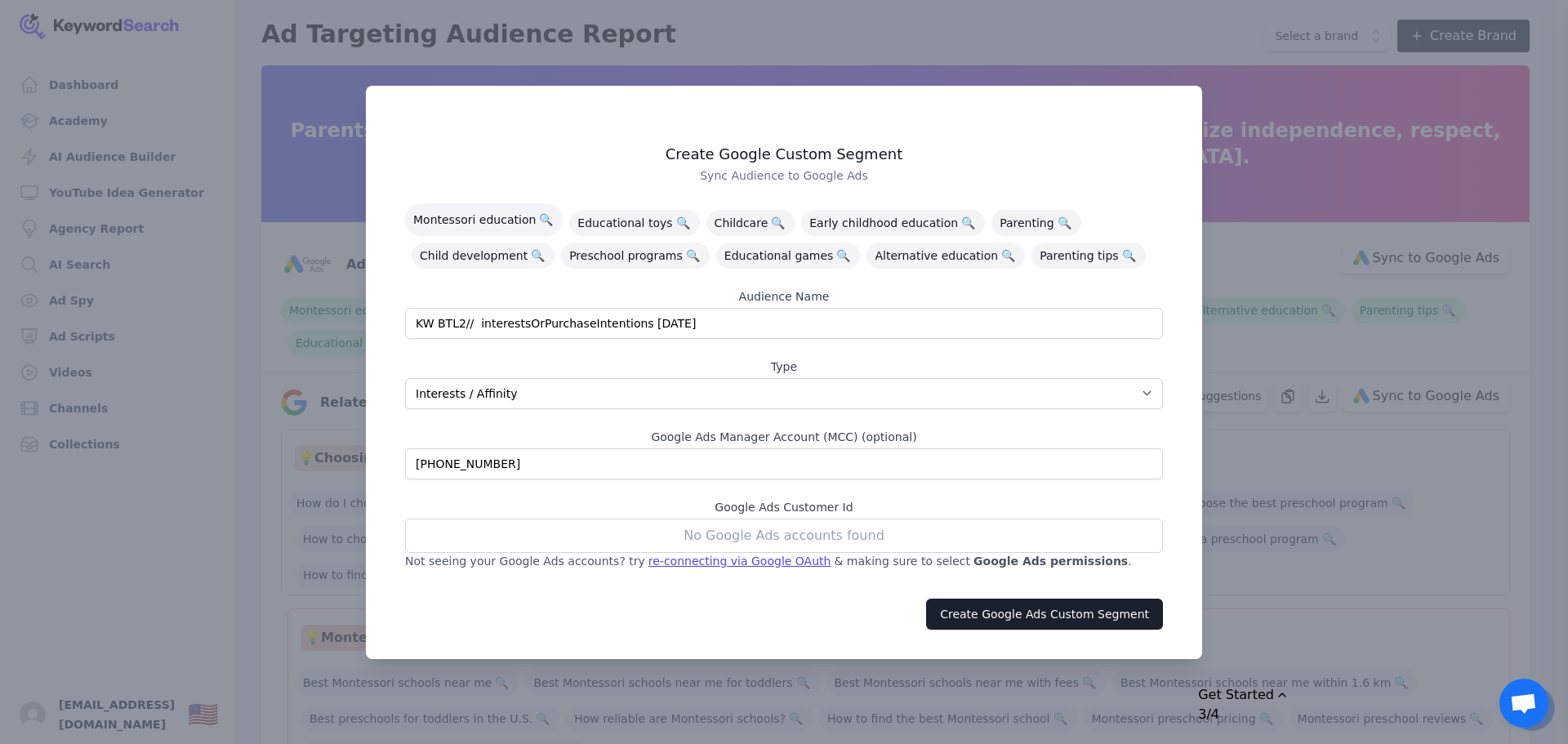
click at [886, 531] on div "No Google Ads accounts found" at bounding box center [784, 536] width 758 height 34
click at [715, 557] on div "re-connecting via Google OAuth" at bounding box center [740, 561] width 183 height 16
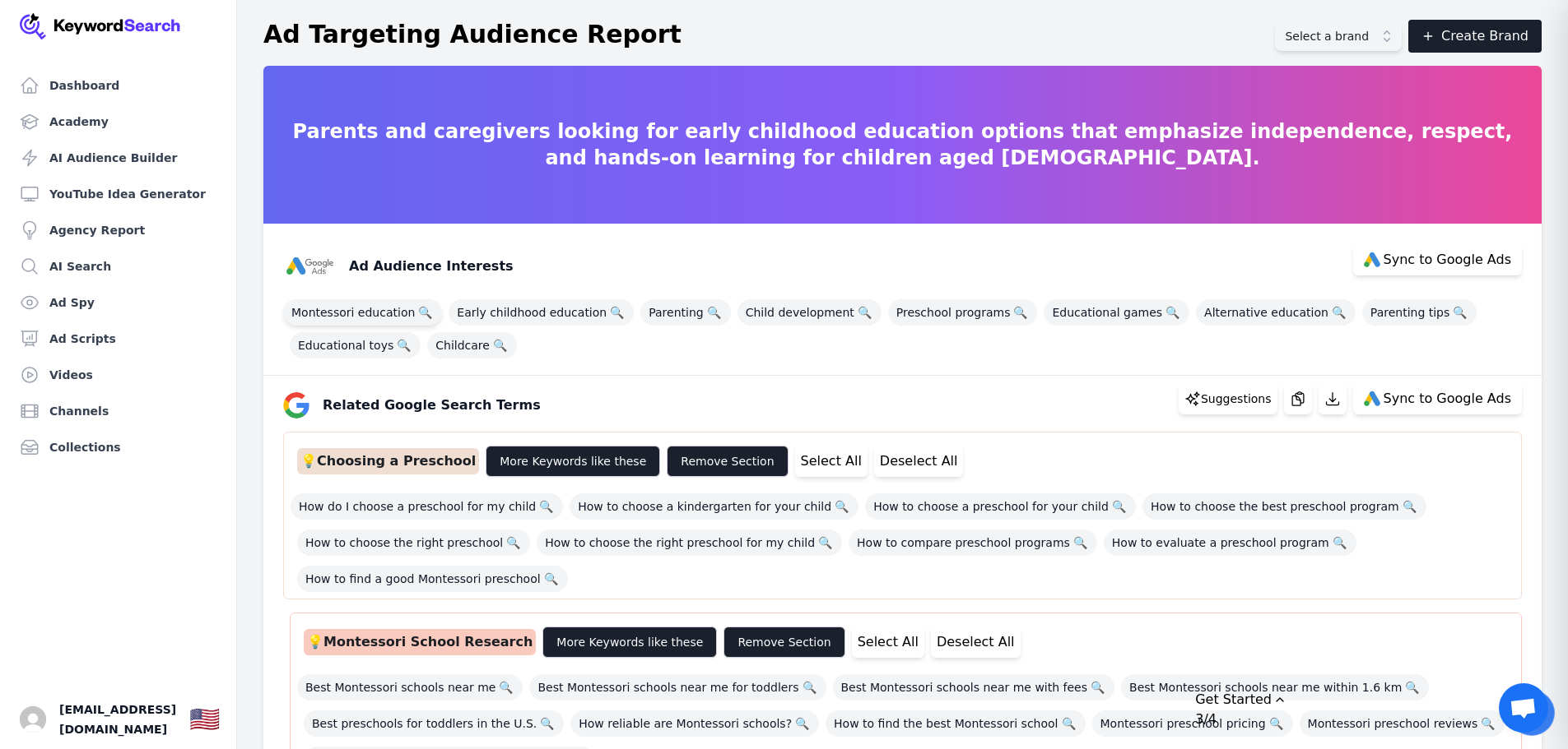
click at [345, 314] on span "Montessori education 🔍" at bounding box center [362, 312] width 158 height 26
click at [344, 339] on span "Educational toys 🔍" at bounding box center [355, 345] width 131 height 26
click at [432, 349] on span "Childcare 🔍" at bounding box center [472, 345] width 90 height 26
click at [494, 317] on span "Early childhood education 🔍" at bounding box center [541, 312] width 185 height 26
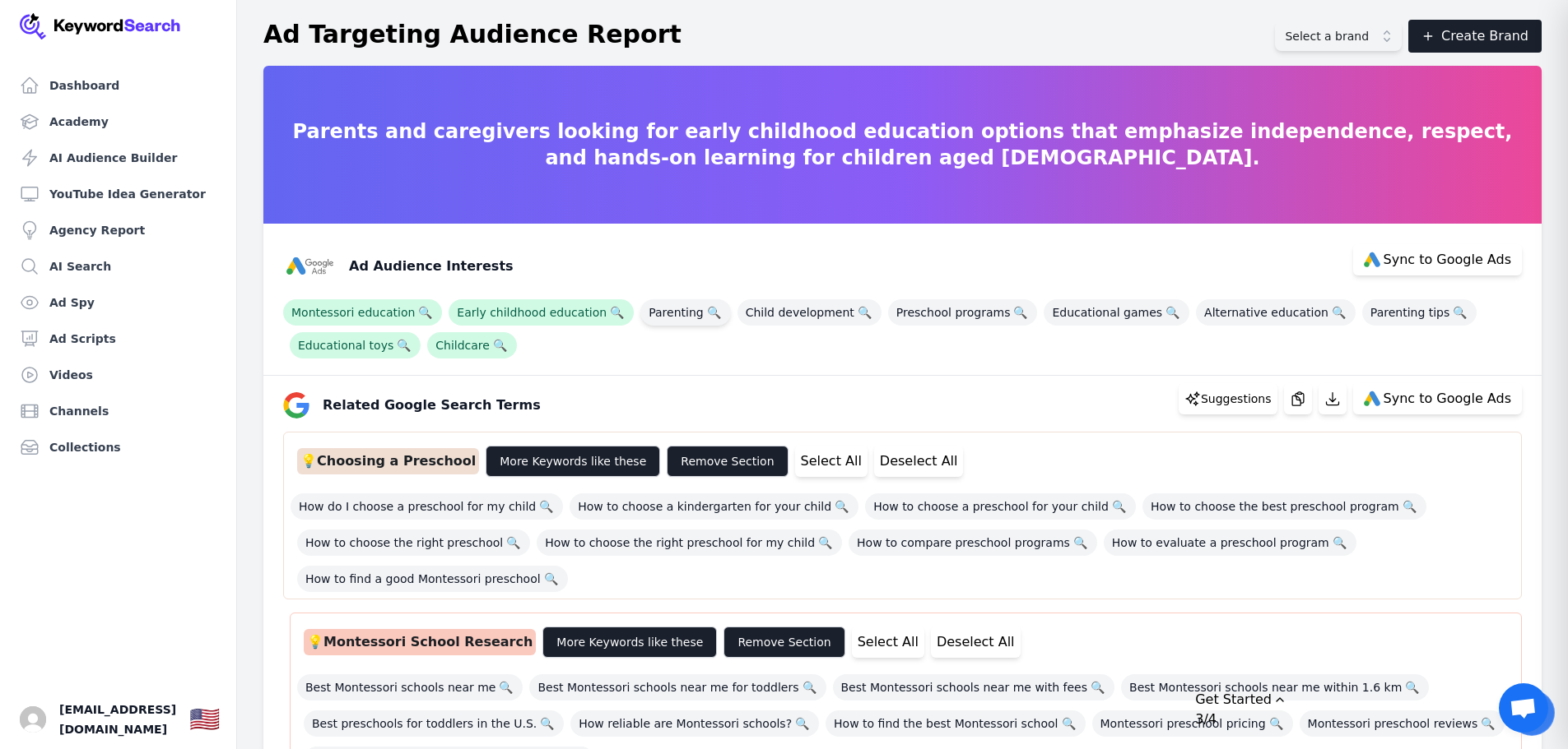
click at [655, 300] on span "Parenting 🔍" at bounding box center [685, 312] width 90 height 26
click at [759, 311] on span "Child development 🔍" at bounding box center [809, 312] width 144 height 26
click at [898, 308] on span "Preschool programs 🔍" at bounding box center [962, 312] width 149 height 26
drag, startPoint x: 1067, startPoint y: 314, endPoint x: 1258, endPoint y: 314, distance: 191.0
click at [1071, 314] on span "Educational games 🔍" at bounding box center [1116, 312] width 146 height 26
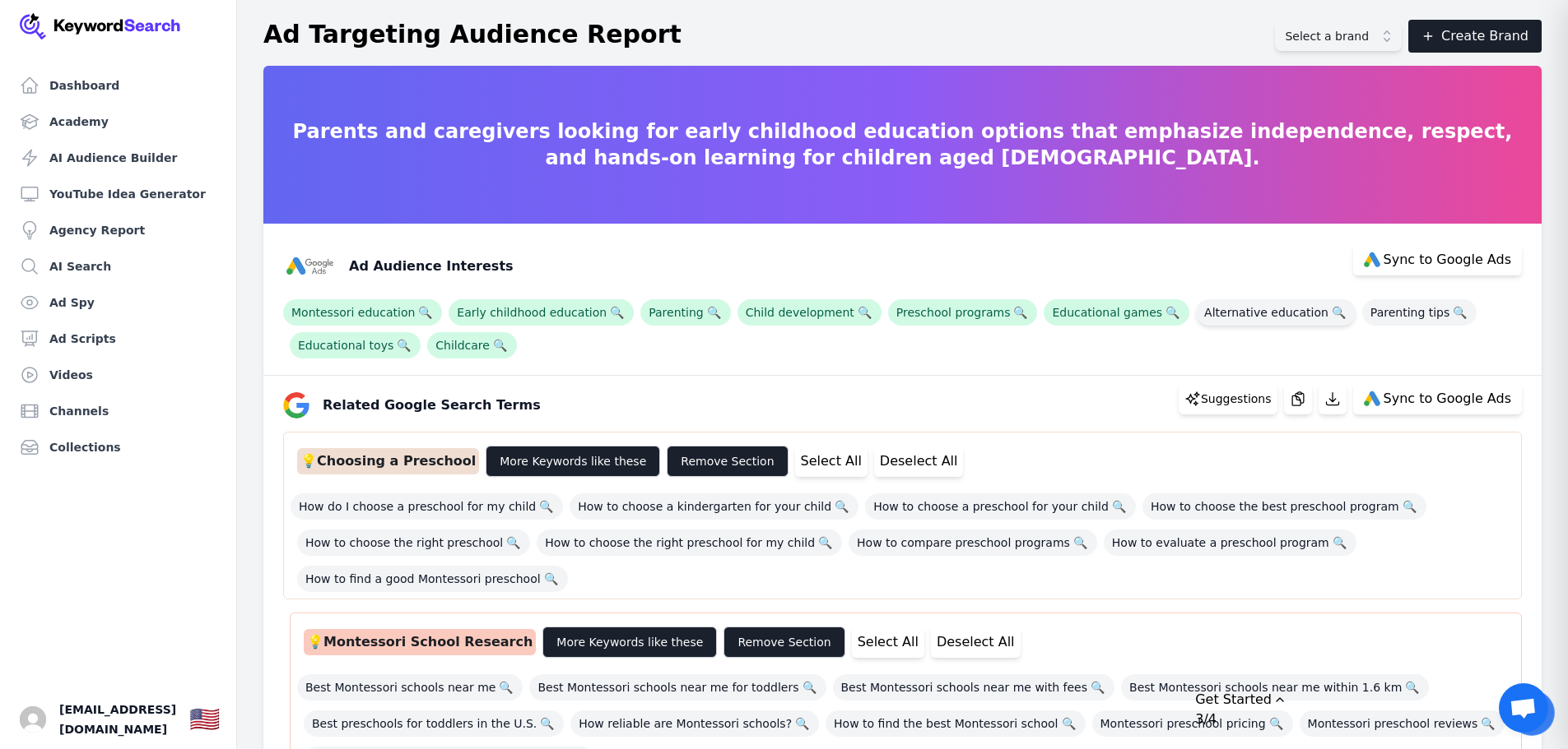
click at [1258, 314] on span "Alternative education 🔍" at bounding box center [1275, 312] width 159 height 26
drag, startPoint x: 1347, startPoint y: 314, endPoint x: 1460, endPoint y: 262, distance: 124.4
click at [1362, 314] on span "Parenting tips 🔍" at bounding box center [1420, 312] width 115 height 26
click at [1465, 258] on span "Sync to Google Ads" at bounding box center [1447, 259] width 127 height 13
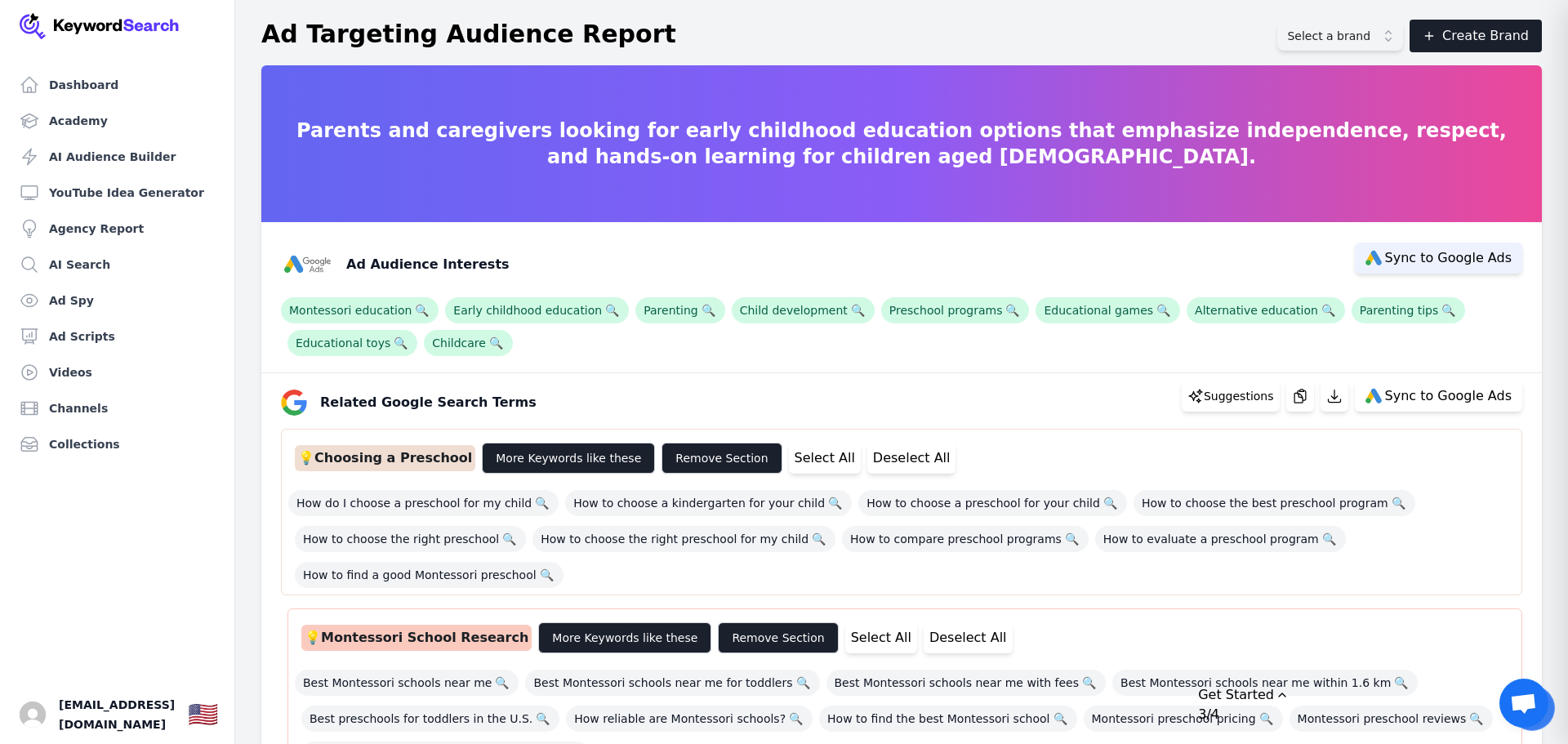
select select "interestsOrPurchaseIntentions"
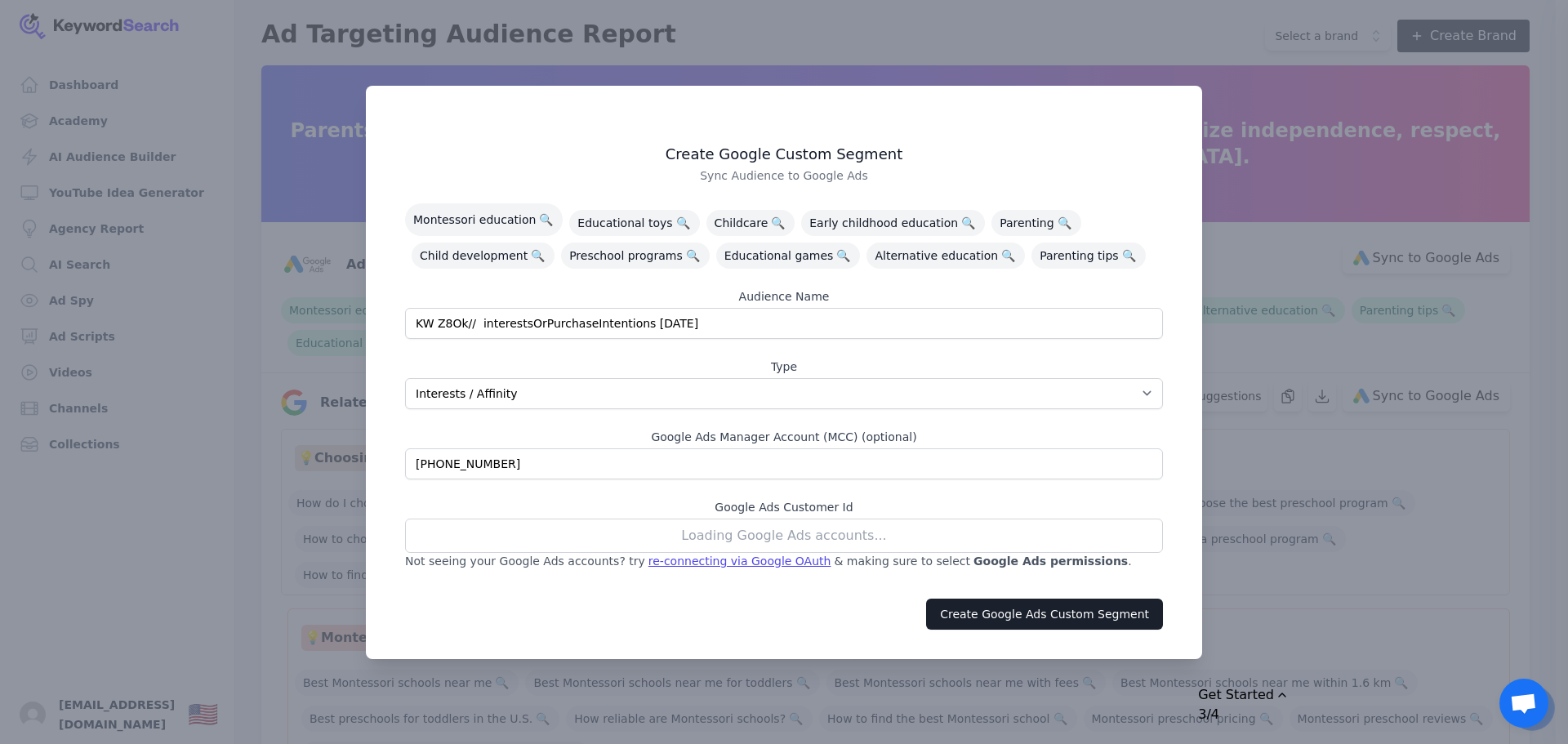
click at [823, 540] on div "Loading Google Ads accounts..." at bounding box center [784, 536] width 758 height 34
drag, startPoint x: 826, startPoint y: 539, endPoint x: 803, endPoint y: 537, distance: 23.1
click at [803, 537] on div "Loading Google Ads accounts..." at bounding box center [784, 536] width 758 height 34
click at [744, 539] on div "Loading Google Ads accounts..." at bounding box center [784, 536] width 758 height 34
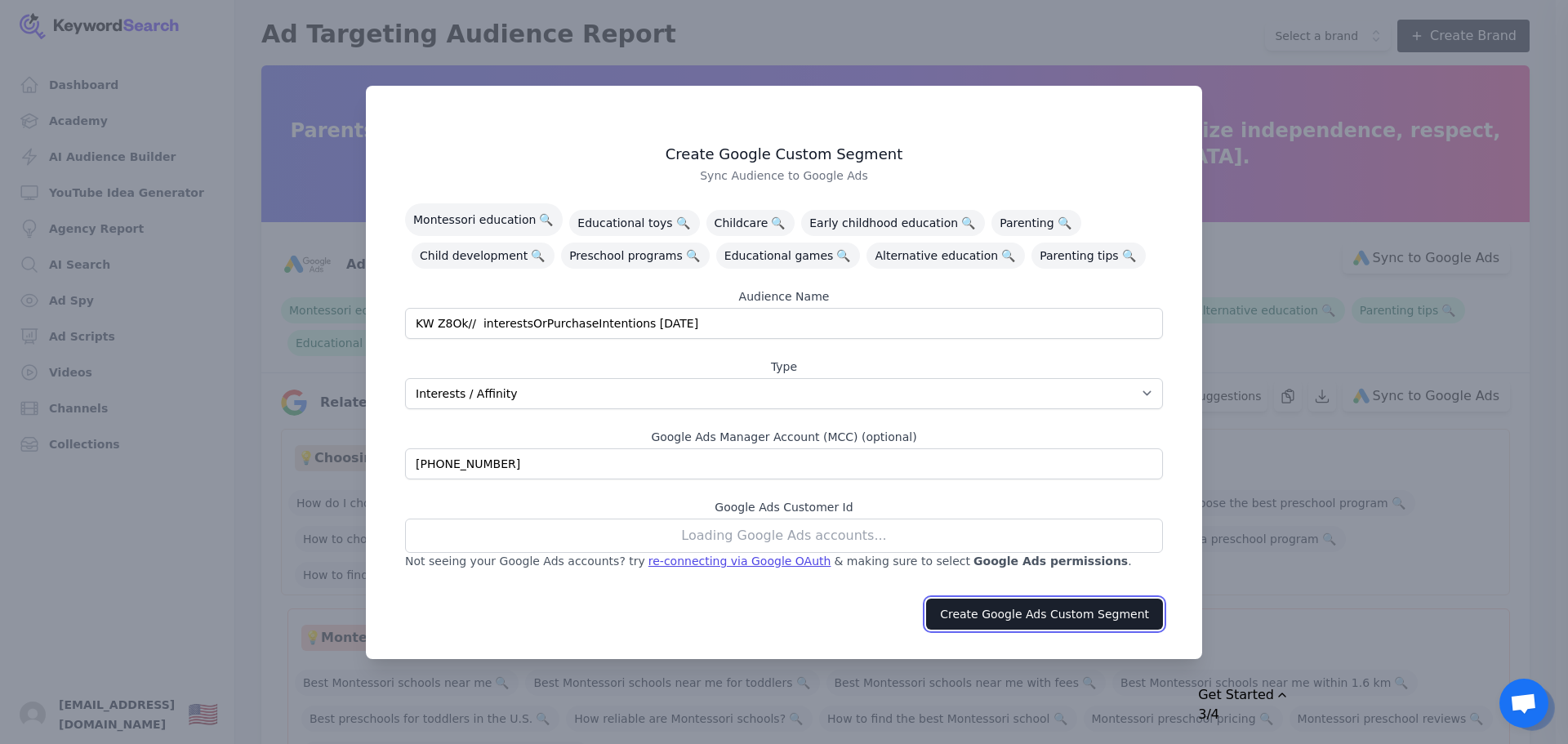
click at [996, 617] on button "Create Google Ads Custom Segment" at bounding box center [1045, 614] width 237 height 31
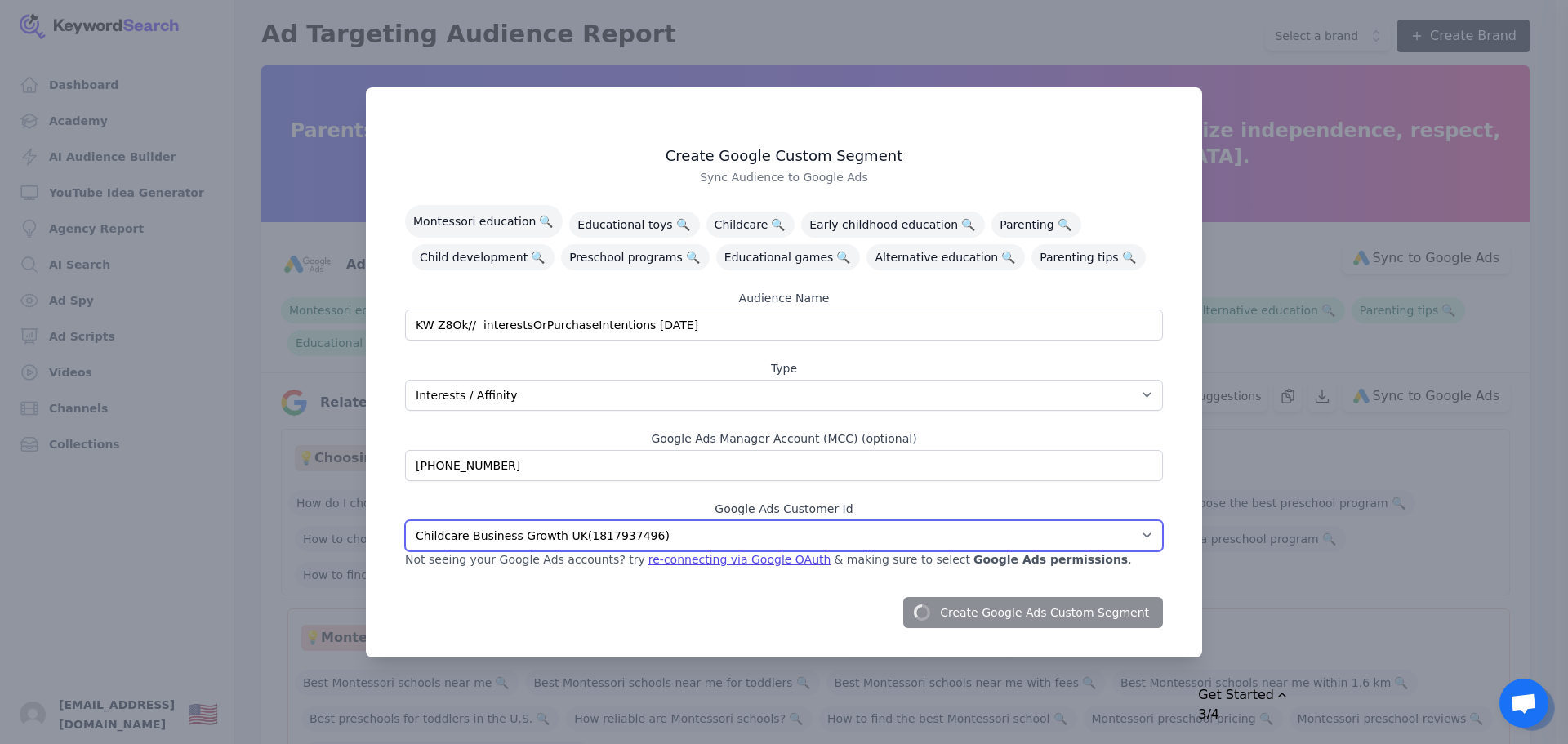
click at [680, 541] on select "Bear and Bunny Nursery ( 3337523574 ) Fairytales Nursery ( 7453798624 ) Purple …" at bounding box center [784, 536] width 758 height 31
click at [649, 532] on select "Bear and Bunny Nursery ( 3337523574 ) Fairytales Nursery ( 7453798624 ) Purple …" at bounding box center [784, 536] width 758 height 31
click at [760, 542] on select "Bear and Bunny Nursery ( 3337523574 ) Fairytales Nursery ( 7453798624 ) Purple …" at bounding box center [784, 536] width 758 height 31
drag, startPoint x: 765, startPoint y: 539, endPoint x: 577, endPoint y: 527, distance: 188.4
click at [577, 527] on select "Bear and Bunny Nursery ( 3337523574 ) Fairytales Nursery ( 7453798624 ) Purple …" at bounding box center [784, 536] width 758 height 31
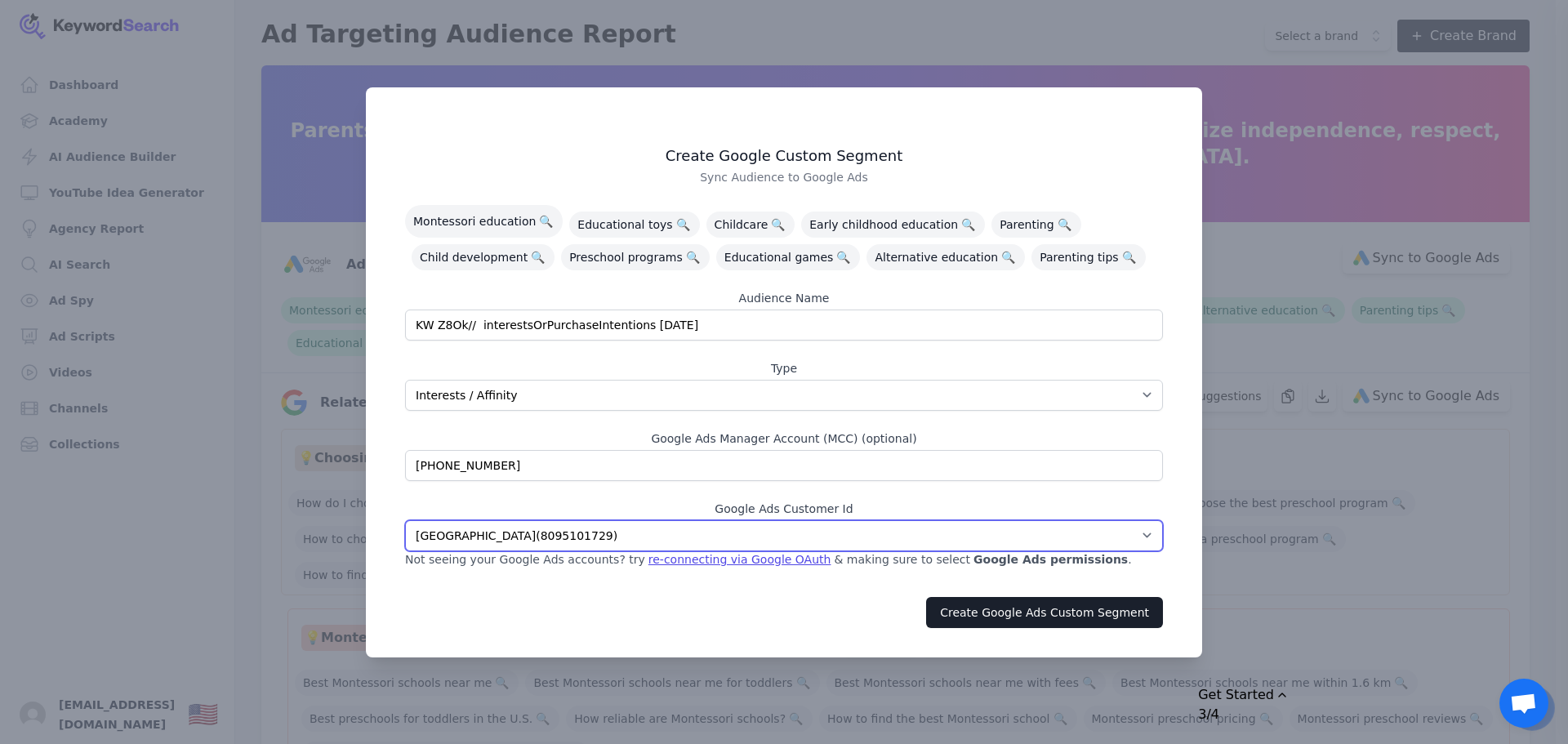
click at [634, 529] on select "Bear and Bunny Nursery ( 3337523574 ) Fairytales Nursery ( 7453798624 ) Purple …" at bounding box center [784, 536] width 758 height 31
click at [636, 540] on select "Bear and Bunny Nursery ( 3337523574 ) Fairytales Nursery ( 7453798624 ) Purple …" at bounding box center [784, 536] width 758 height 31
select select "7505549443"
click at [1502, 508] on div at bounding box center [784, 372] width 1568 height 744
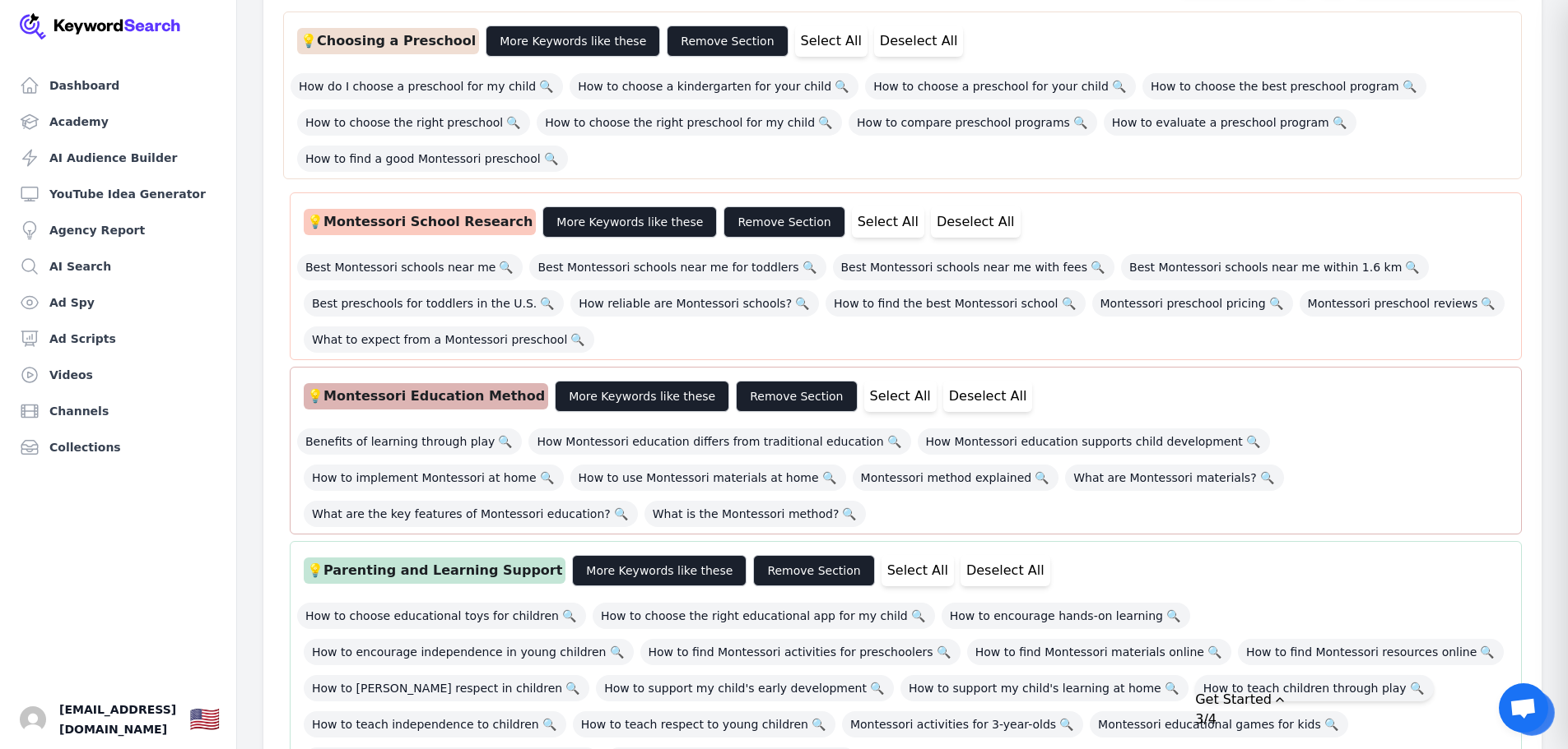
scroll to position [411, 0]
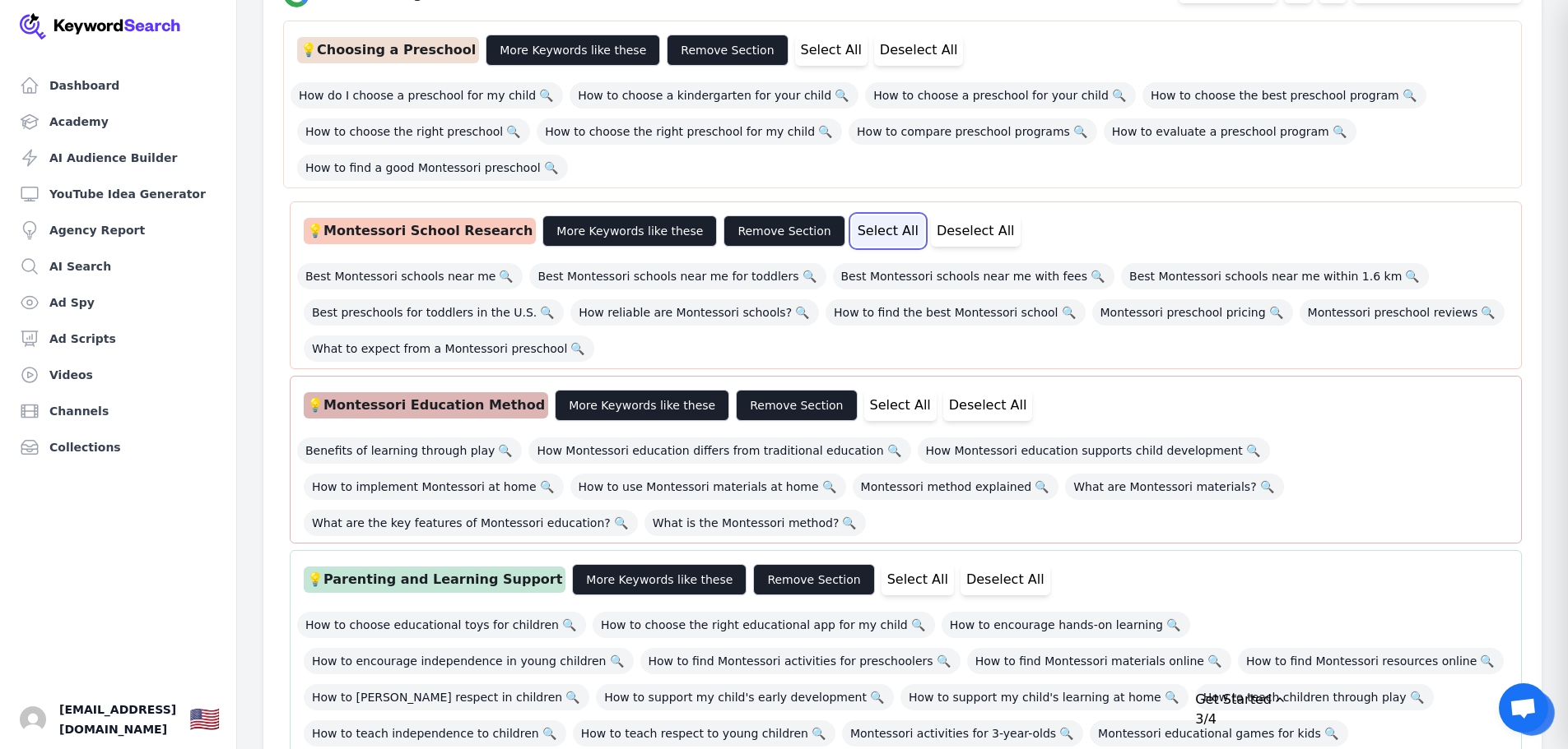
click at [851, 228] on button "Select All" at bounding box center [888, 231] width 73 height 31
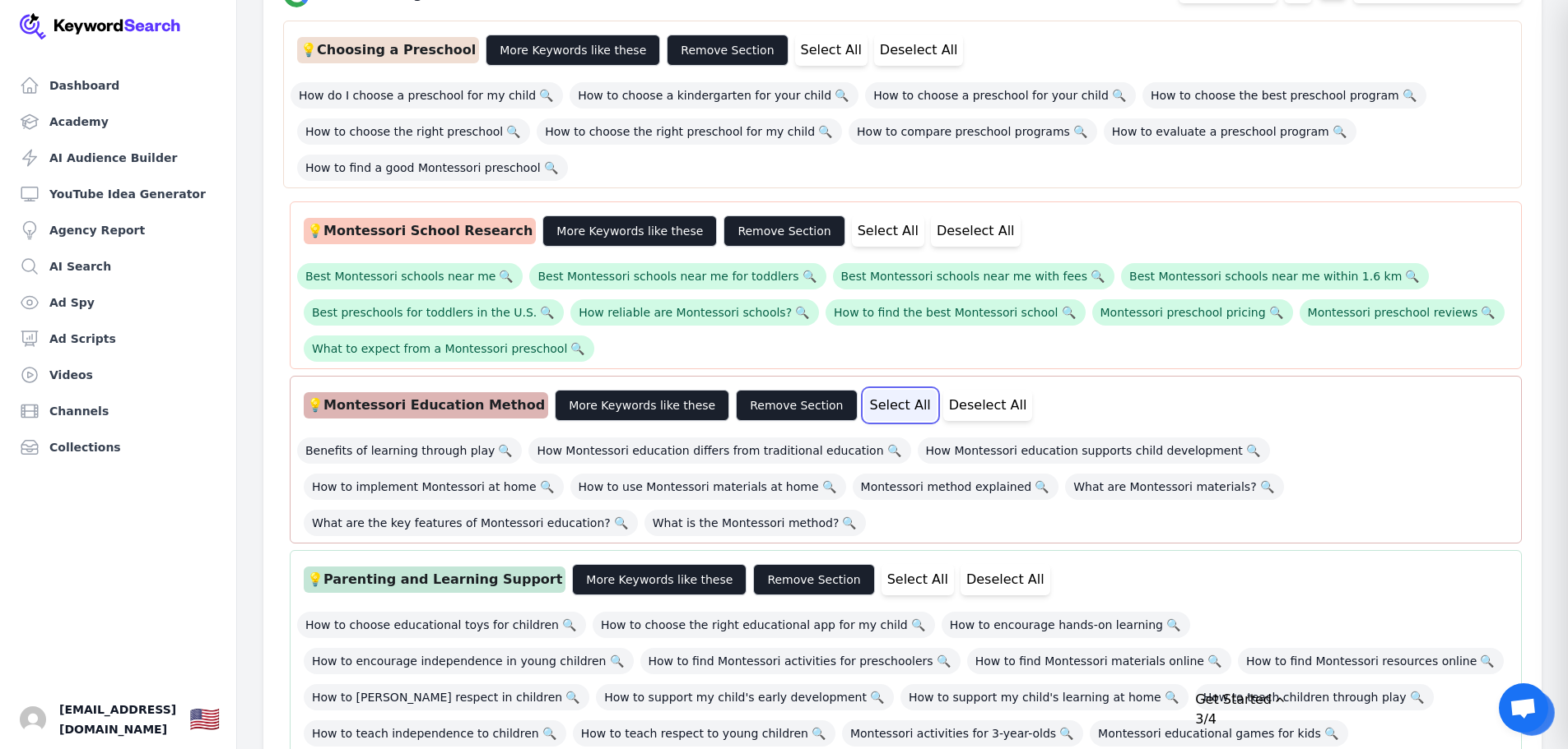
click at [864, 407] on button "Select All" at bounding box center [901, 405] width 73 height 31
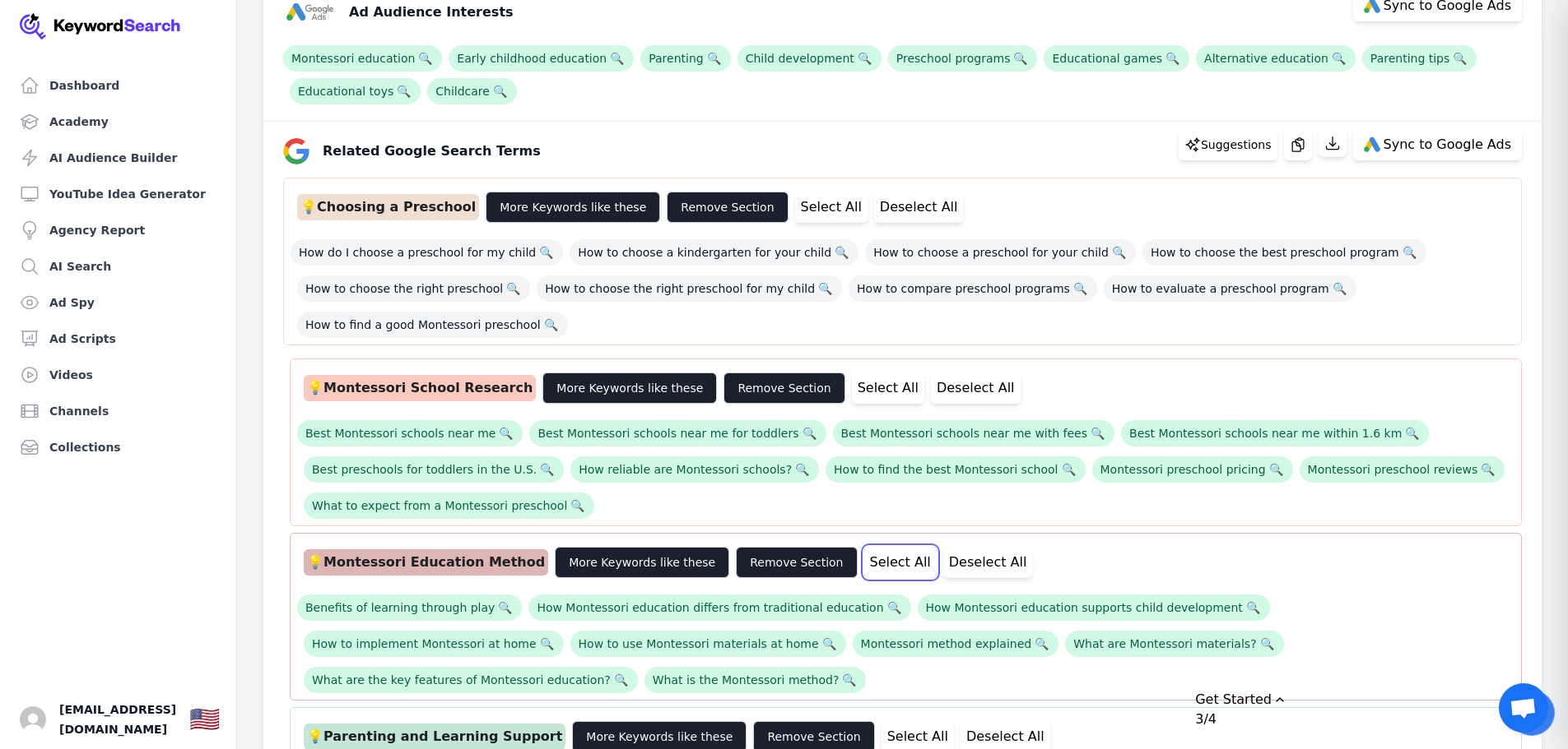
scroll to position [247, 0]
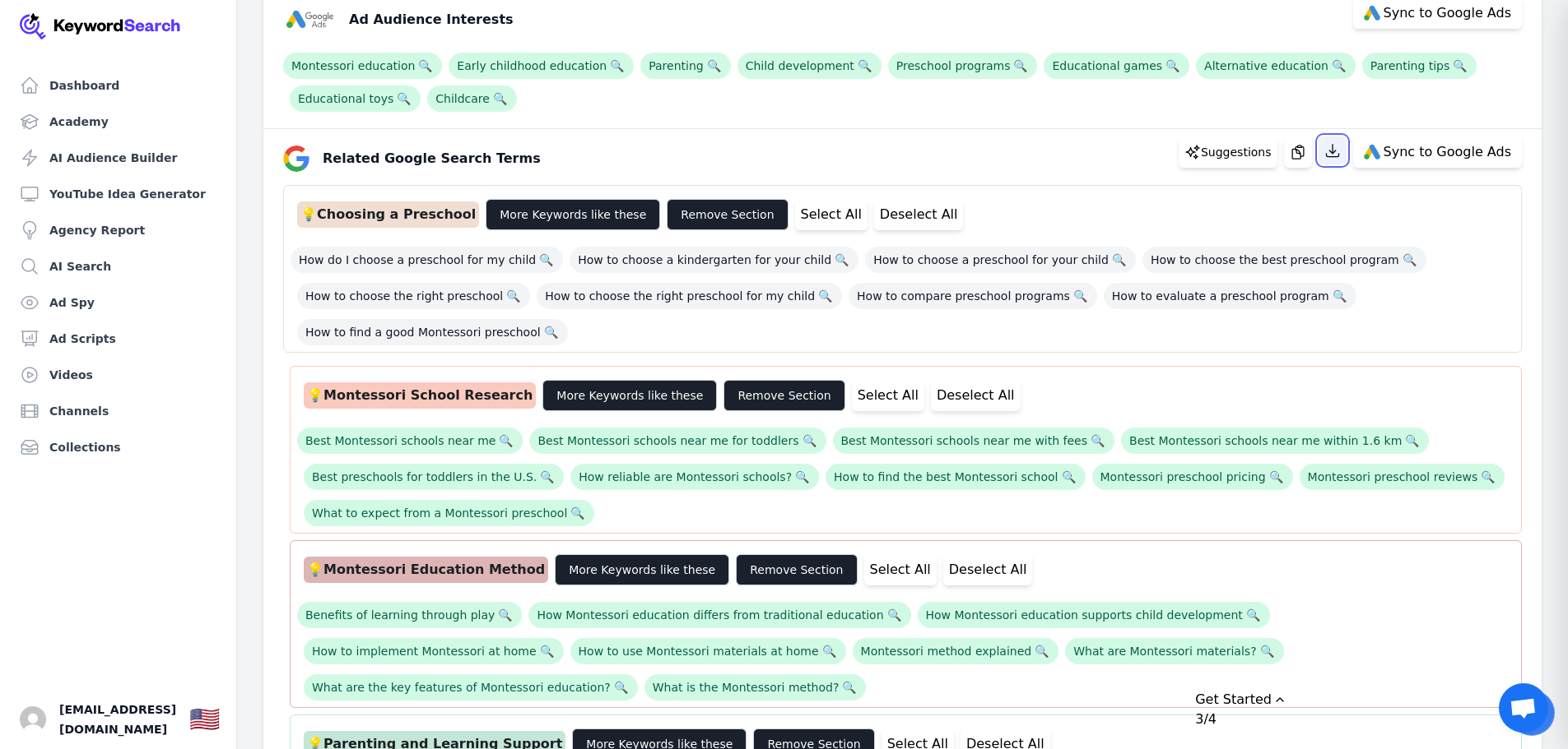
click at [1339, 152] on icon "button" at bounding box center [1332, 151] width 13 height 13
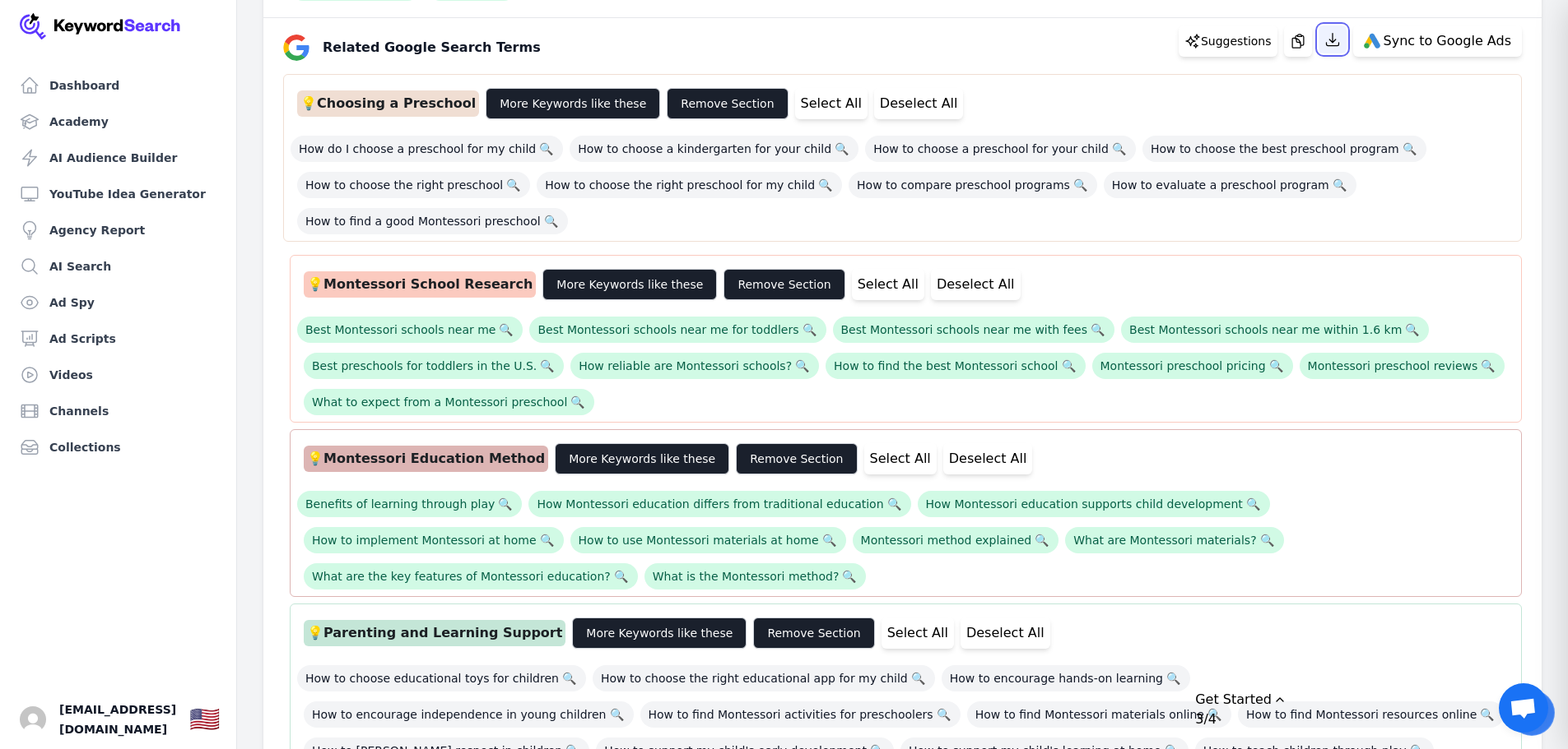
scroll to position [329, 0]
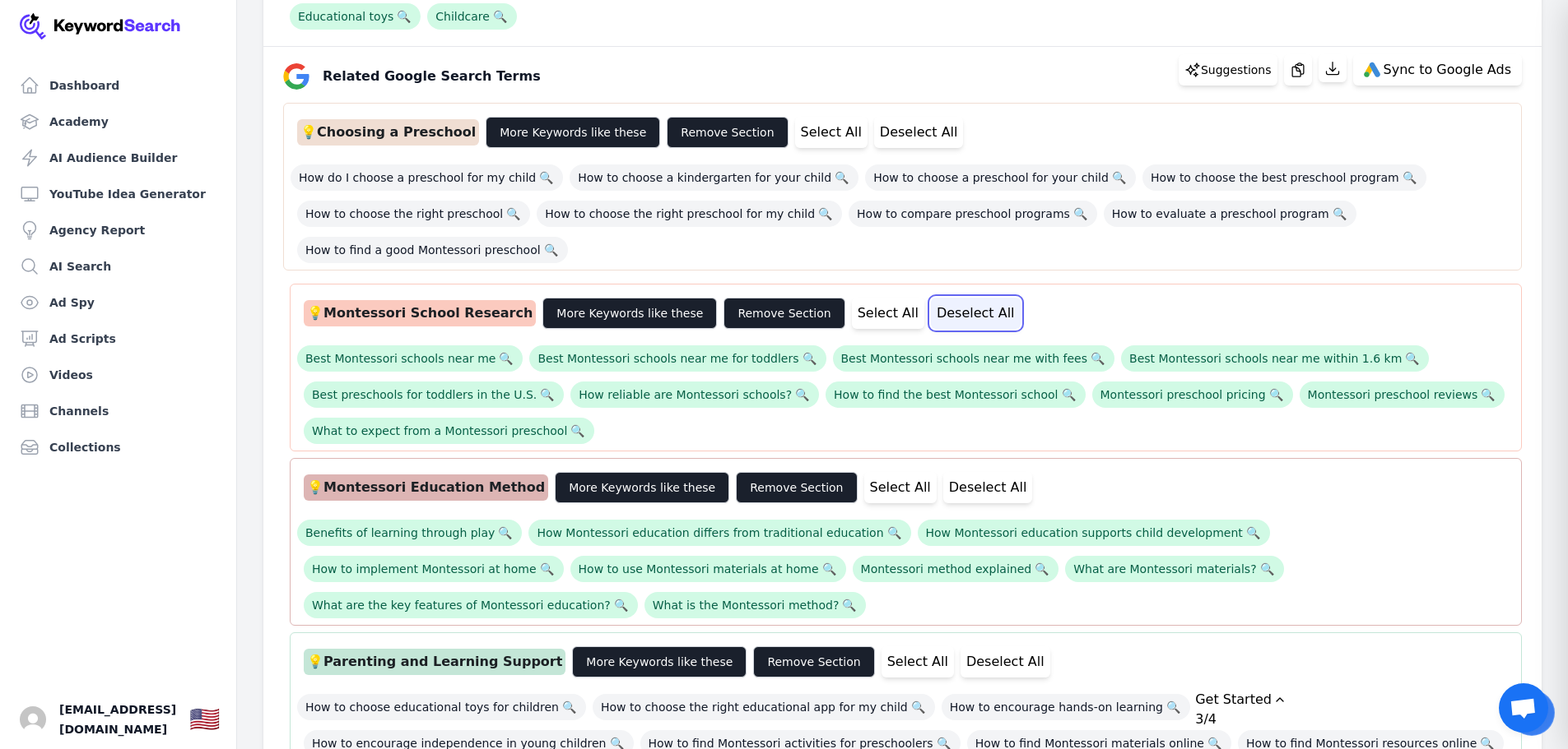
click at [962, 307] on button "Deselect All" at bounding box center [975, 313] width 90 height 31
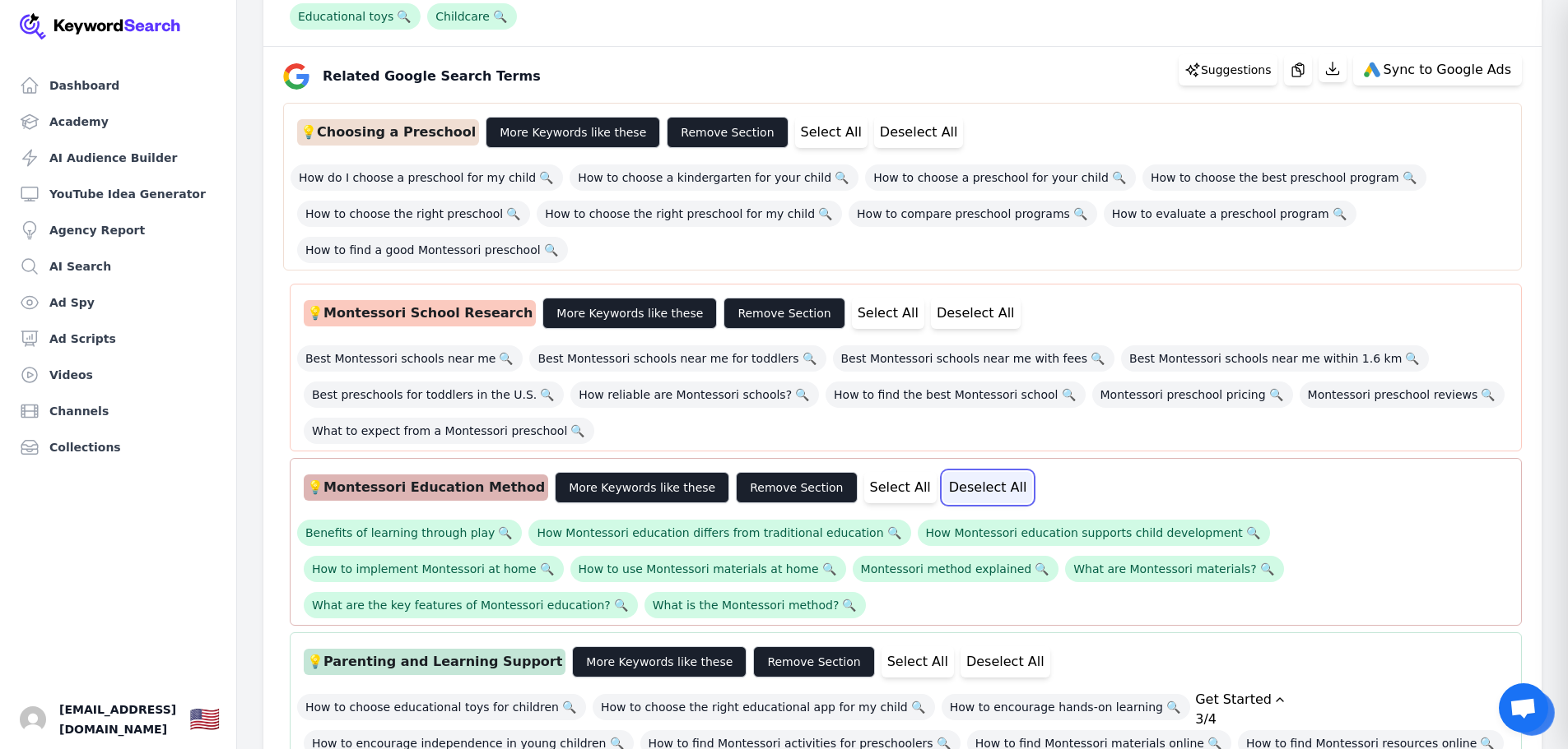
click at [945, 482] on button "Deselect All" at bounding box center [988, 488] width 90 height 31
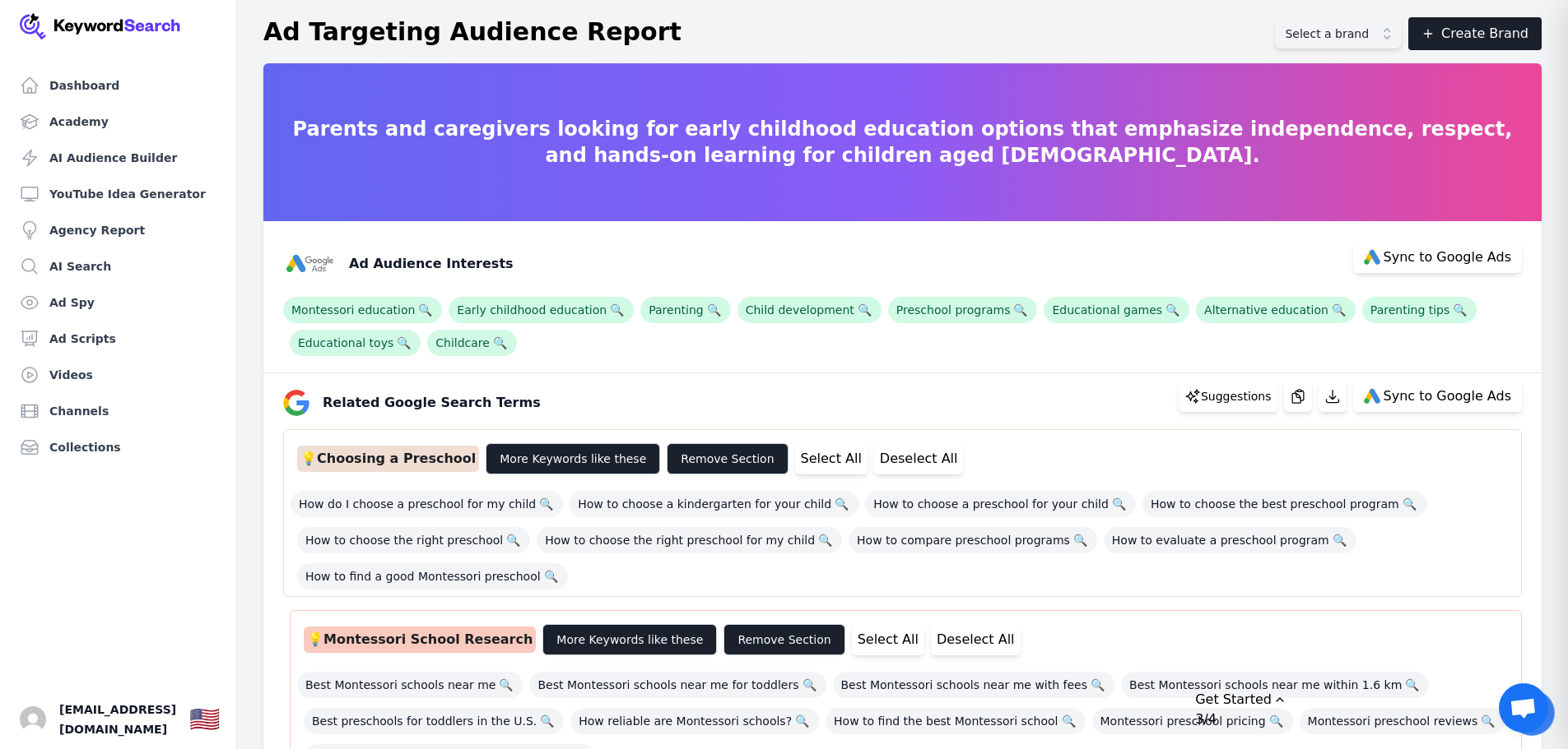
scroll to position [0, 0]
